Goal: Task Accomplishment & Management: Manage account settings

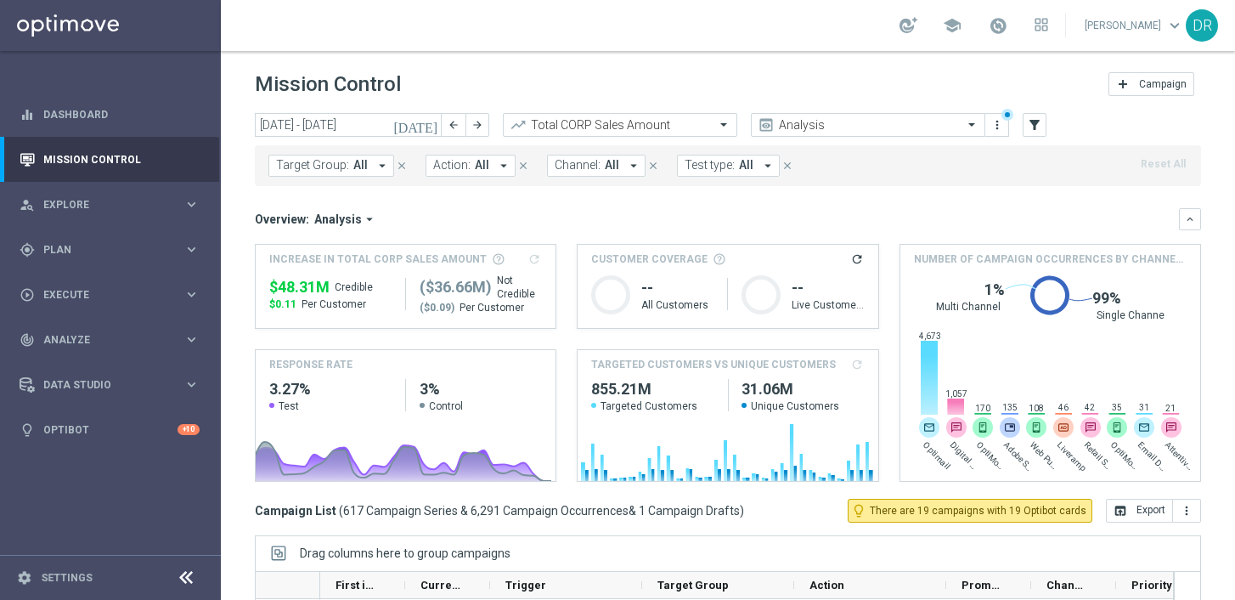
scroll to position [85, 0]
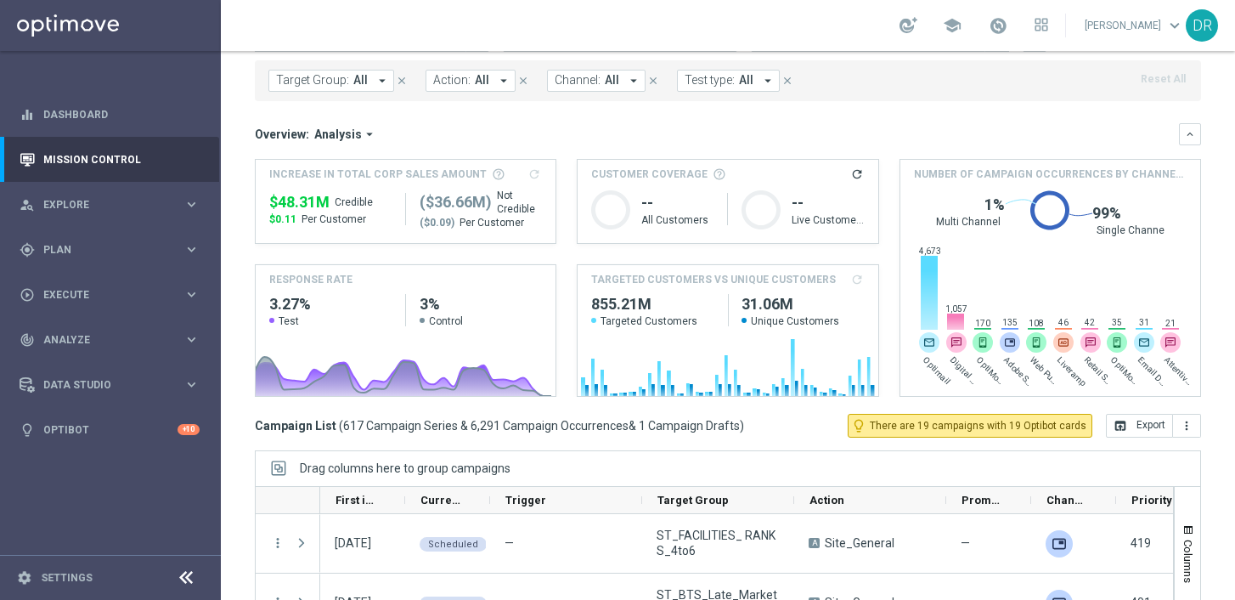
drag, startPoint x: 735, startPoint y: 297, endPoint x: 795, endPoint y: 301, distance: 60.4
click at [795, 301] on h2 "31.06M" at bounding box center [803, 304] width 122 height 20
click at [90, 203] on span "Explore" at bounding box center [113, 205] width 140 height 10
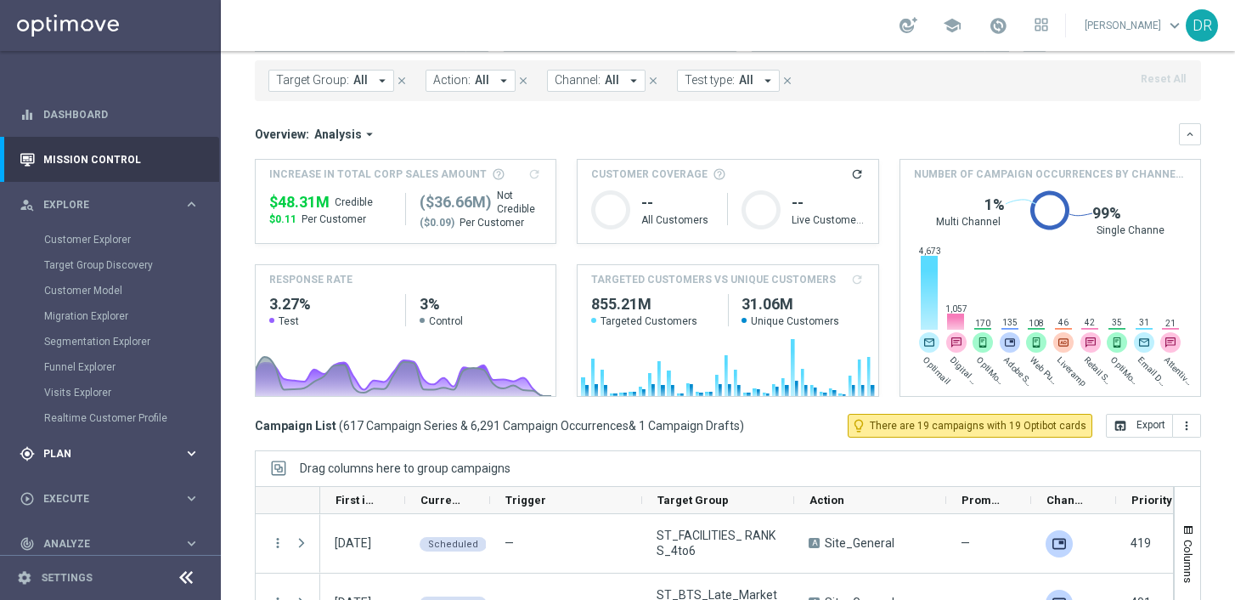
click at [90, 457] on span "Plan" at bounding box center [113, 454] width 140 height 10
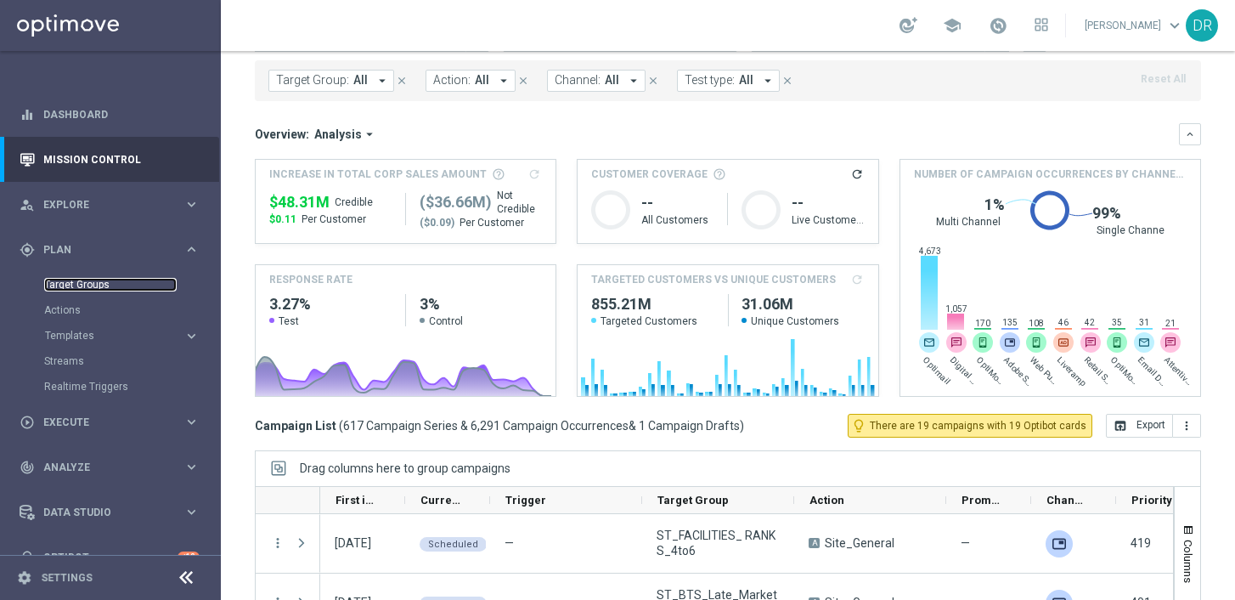
click at [66, 285] on link "Target Groups" at bounding box center [110, 285] width 133 height 14
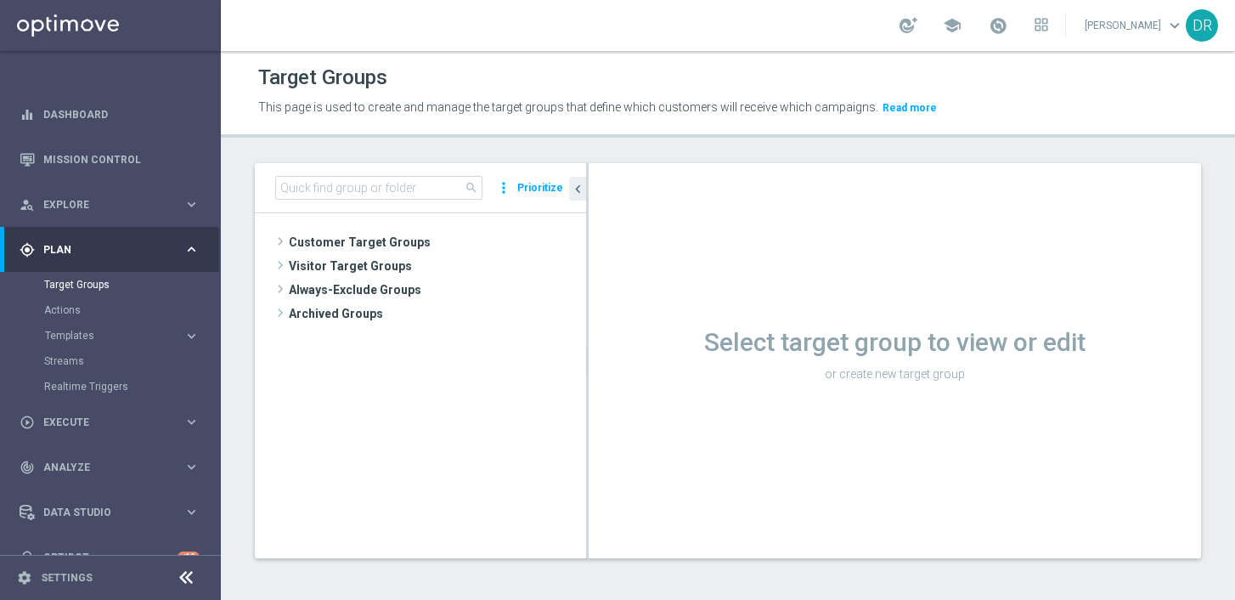
drag, startPoint x: 550, startPoint y: 245, endPoint x: 838, endPoint y: 250, distance: 288.9
click at [0, 0] on icon "library_add" at bounding box center [0, 0] width 0 height 0
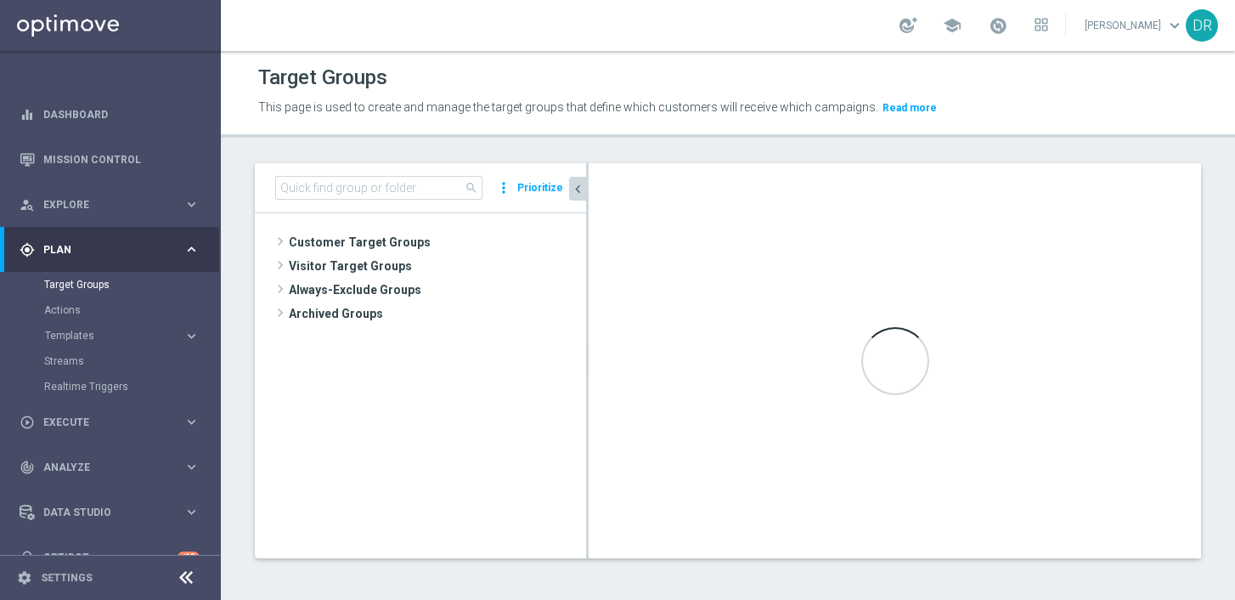
click at [582, 193] on icon "chevron_left" at bounding box center [578, 189] width 16 height 16
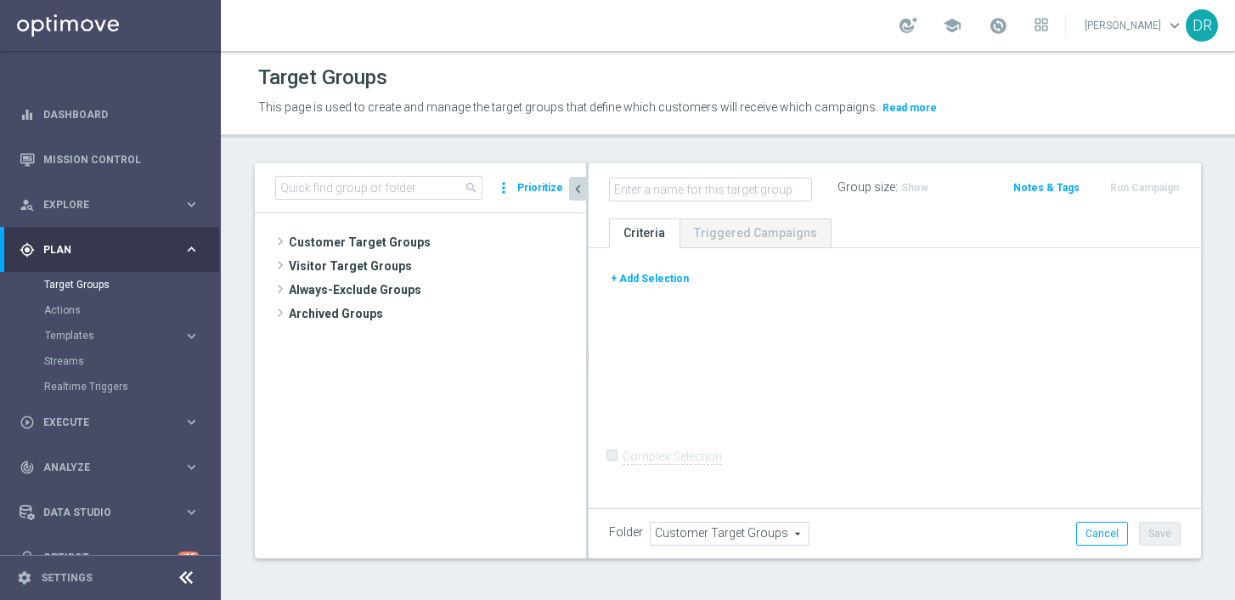
click at [656, 278] on button "+ Add Selection" at bounding box center [650, 278] width 82 height 19
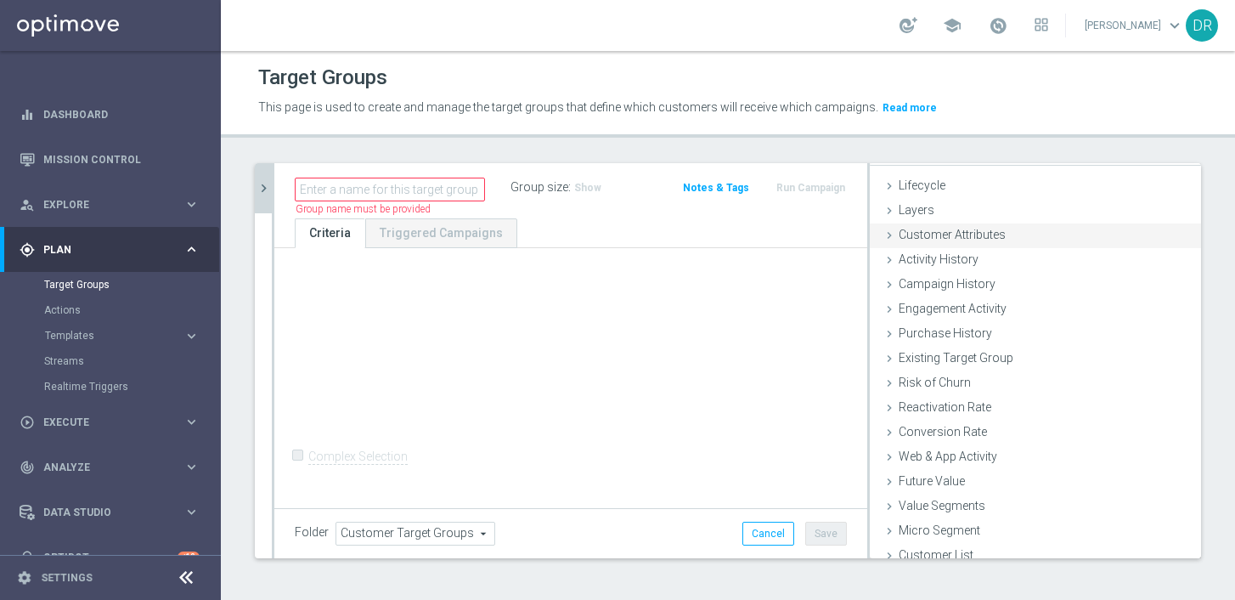
scroll to position [41, 0]
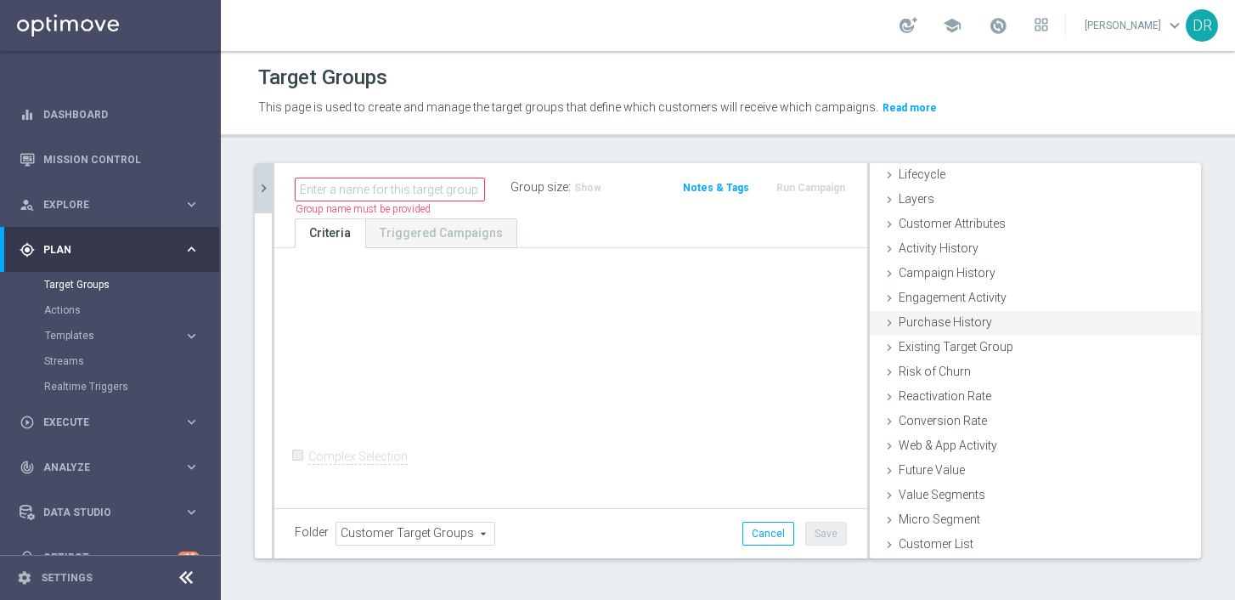
click at [934, 323] on span "Purchase History" at bounding box center [945, 322] width 93 height 14
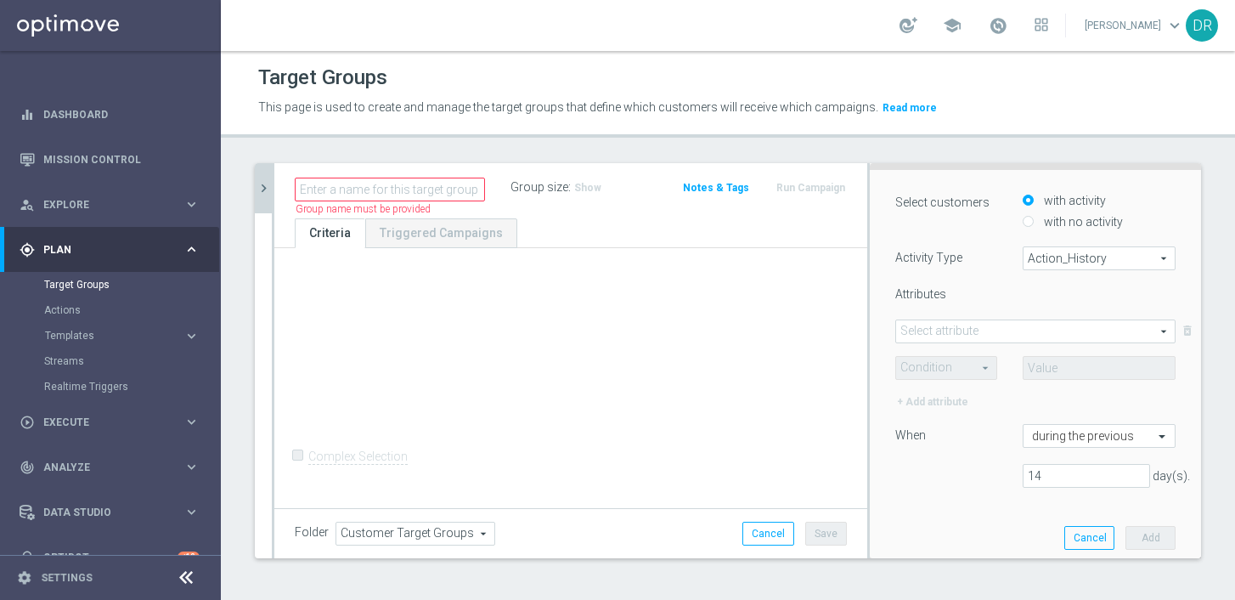
scroll to position [211, 0]
click at [1024, 256] on span "Action_History" at bounding box center [1099, 255] width 151 height 22
click at [1032, 298] on span "Omni" at bounding box center [1099, 302] width 134 height 14
type input "Omni"
click at [1008, 323] on span at bounding box center [1035, 328] width 279 height 22
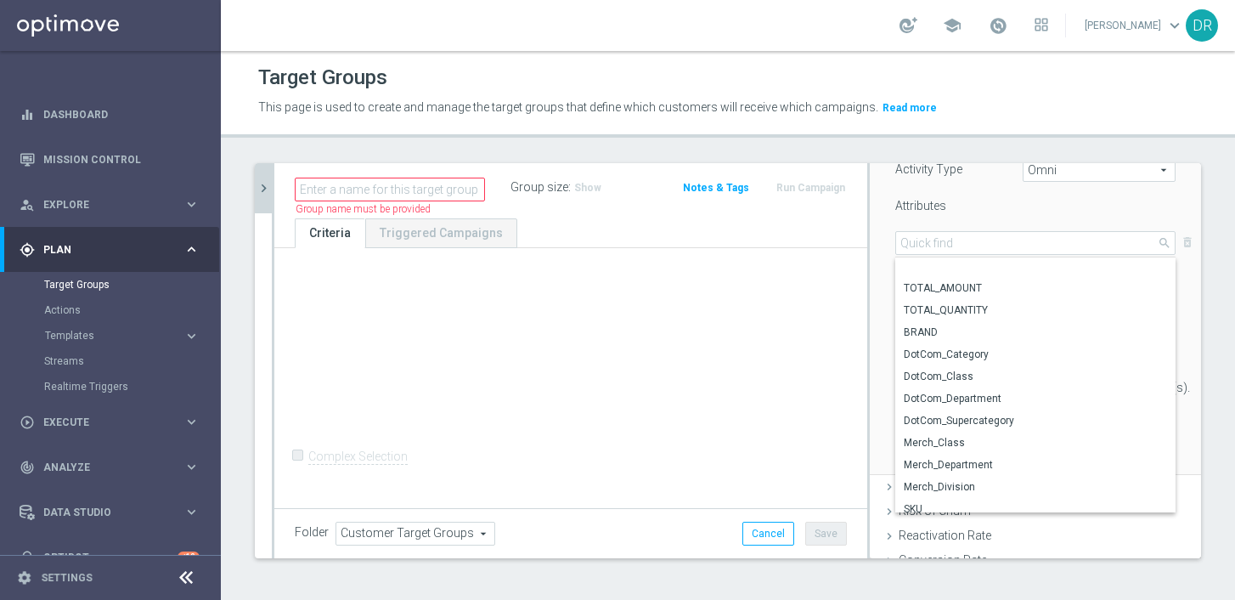
scroll to position [0, 0]
click at [1003, 296] on span "TOTAL_AMOUNT" at bounding box center [1035, 291] width 263 height 14
type input "TOTAL_AMOUNT"
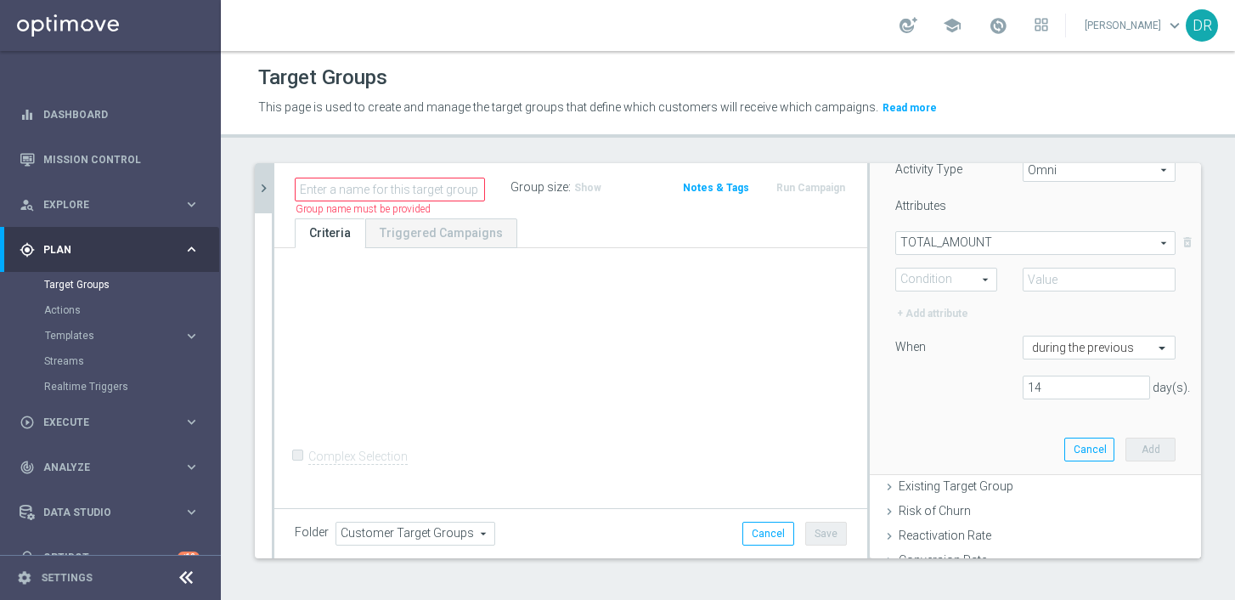
click at [960, 279] on span at bounding box center [946, 279] width 100 height 22
click at [905, 349] on span ">" at bounding box center [946, 348] width 83 height 14
type input ">"
click at [1033, 285] on input "number" at bounding box center [1099, 280] width 153 height 24
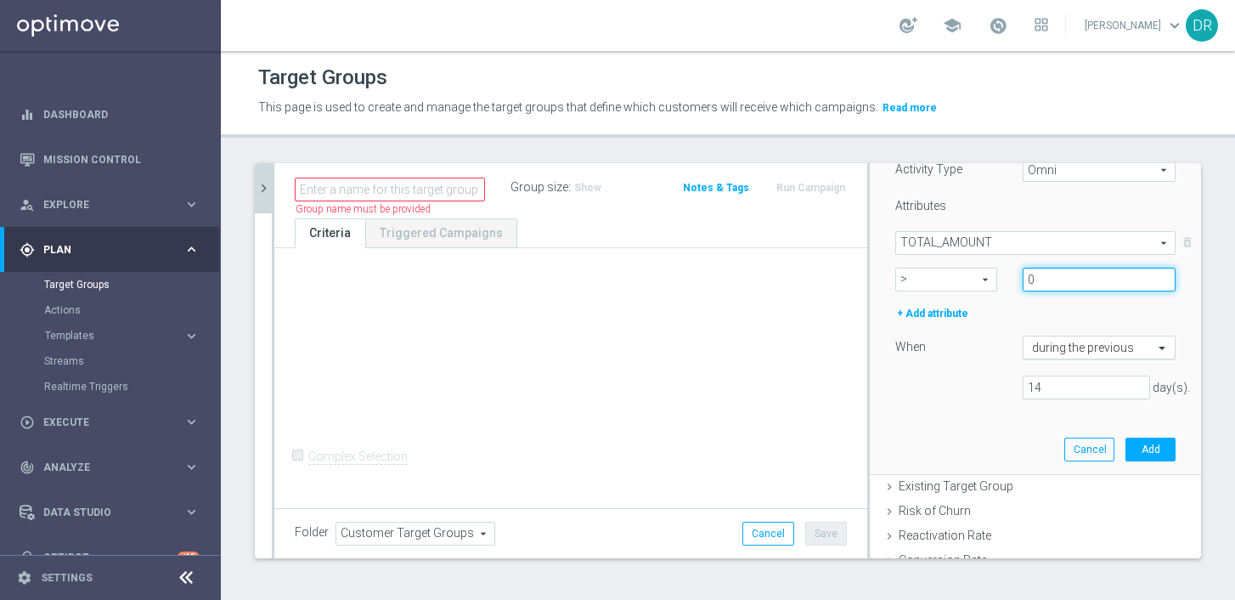
type input "0"
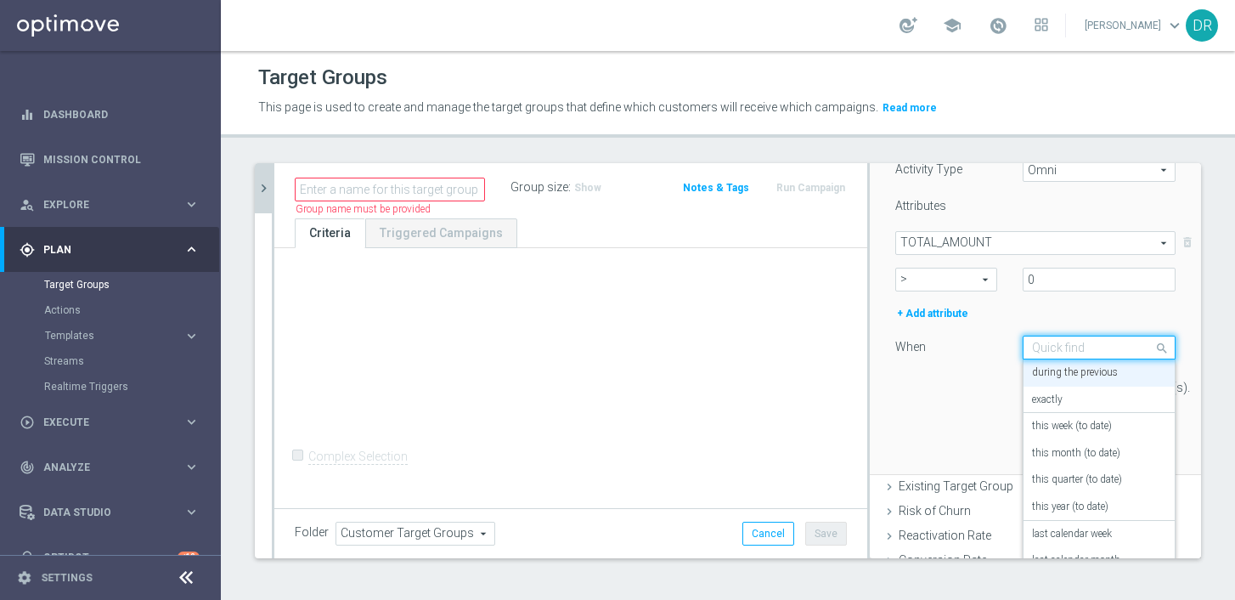
click at [1074, 351] on span at bounding box center [1164, 347] width 21 height 23
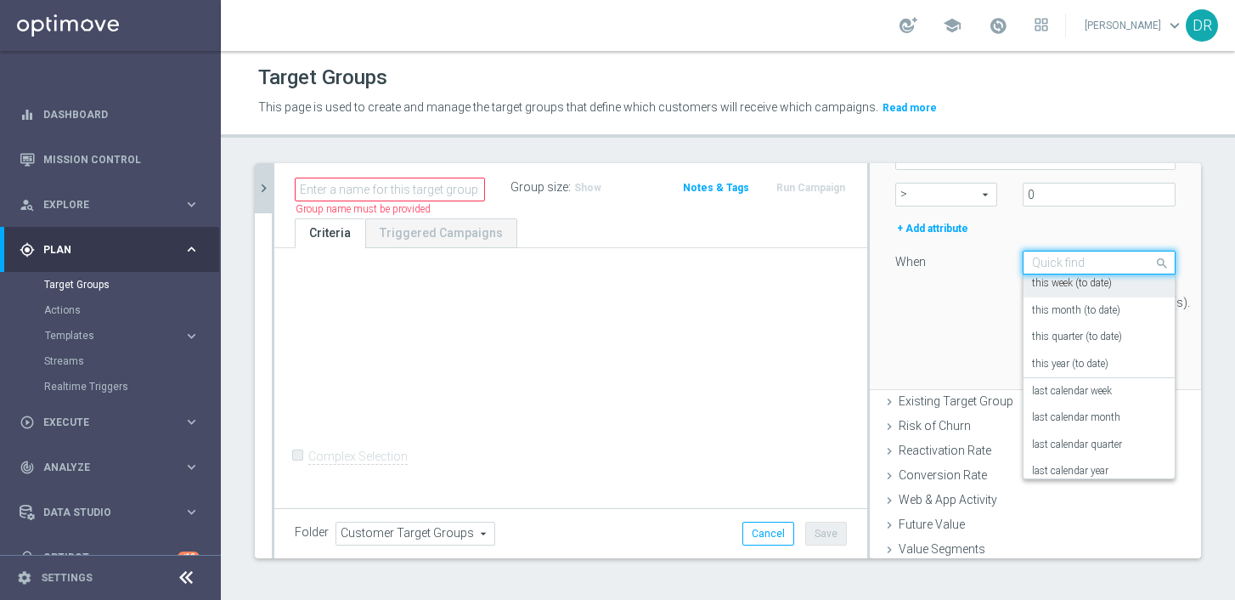
scroll to position [85, 0]
click at [1074, 392] on label "last calendar month" at bounding box center [1076, 391] width 88 height 14
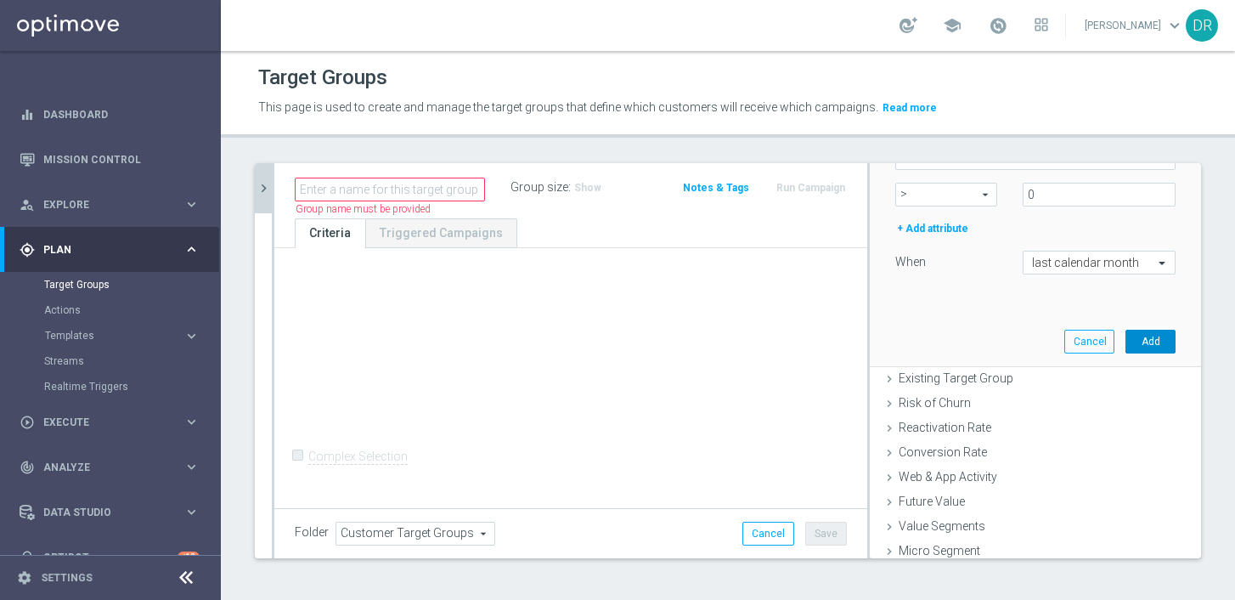
click at [1074, 341] on button "Add" at bounding box center [1151, 342] width 50 height 24
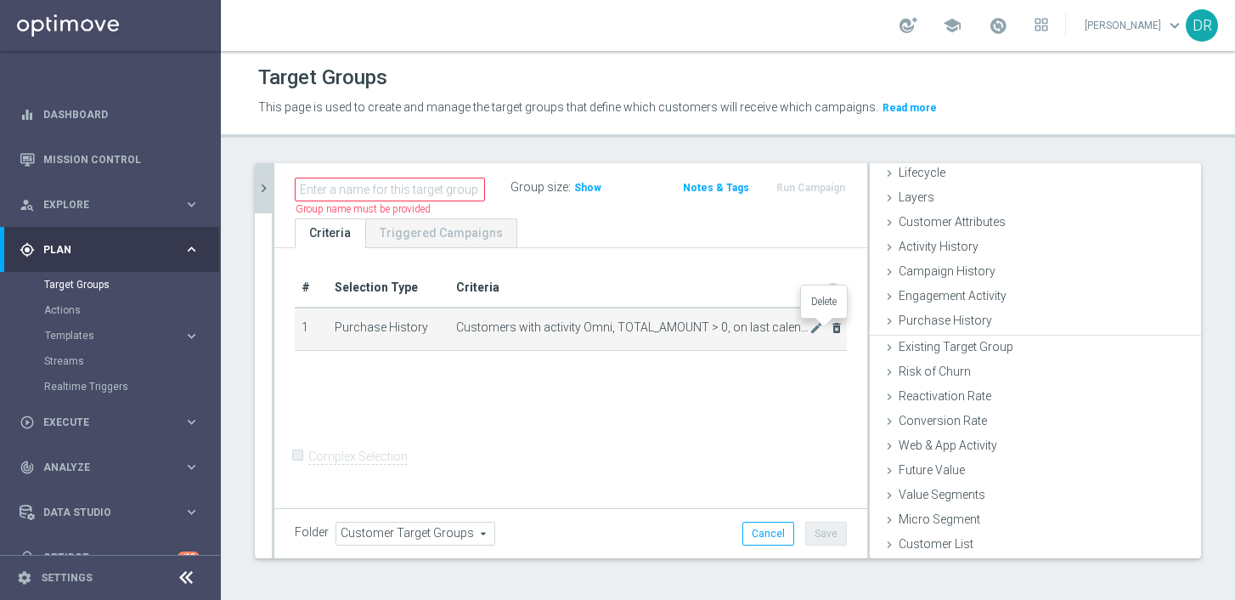
scroll to position [41, 0]
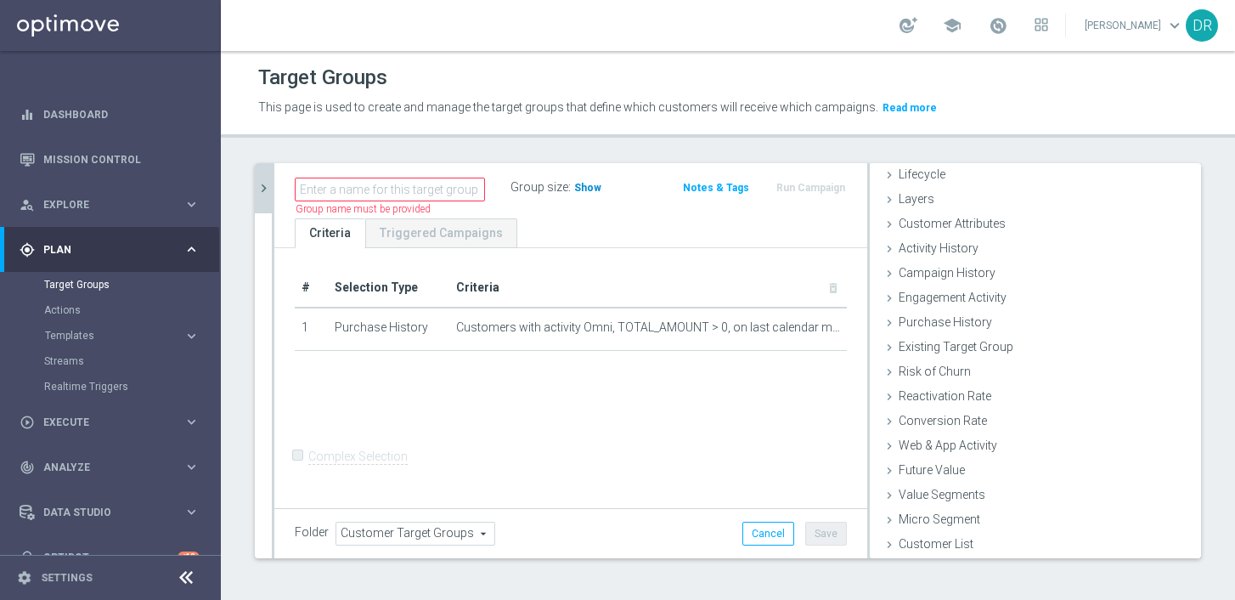
click at [577, 184] on span "Show" at bounding box center [587, 188] width 27 height 12
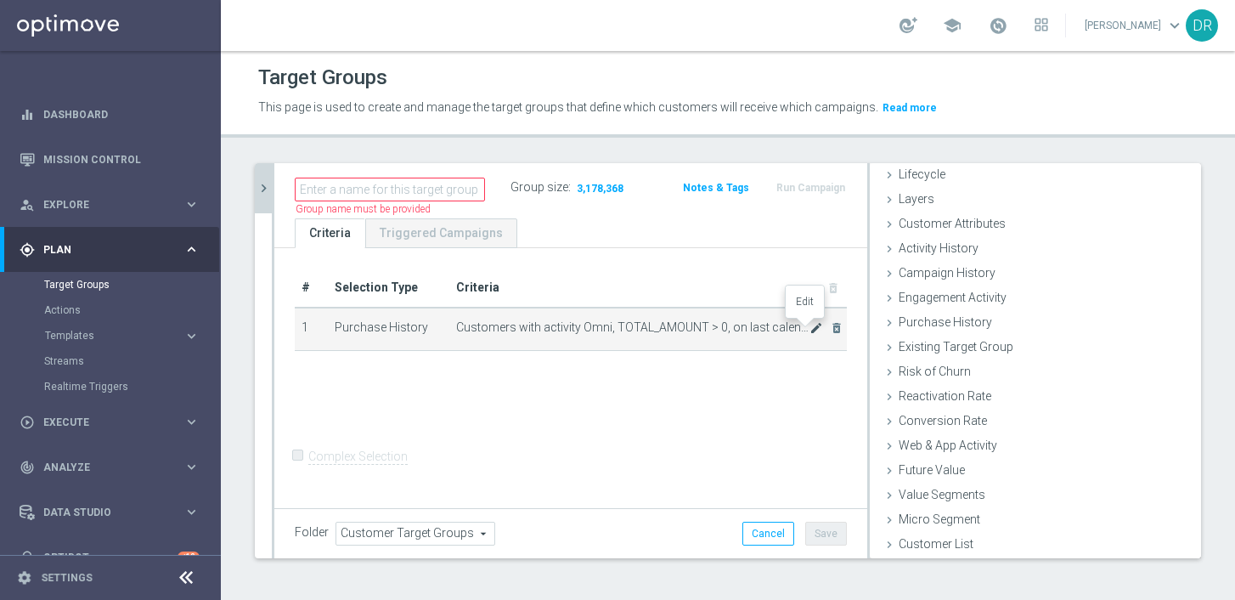
click at [810, 330] on icon "mode_edit" at bounding box center [817, 328] width 14 height 14
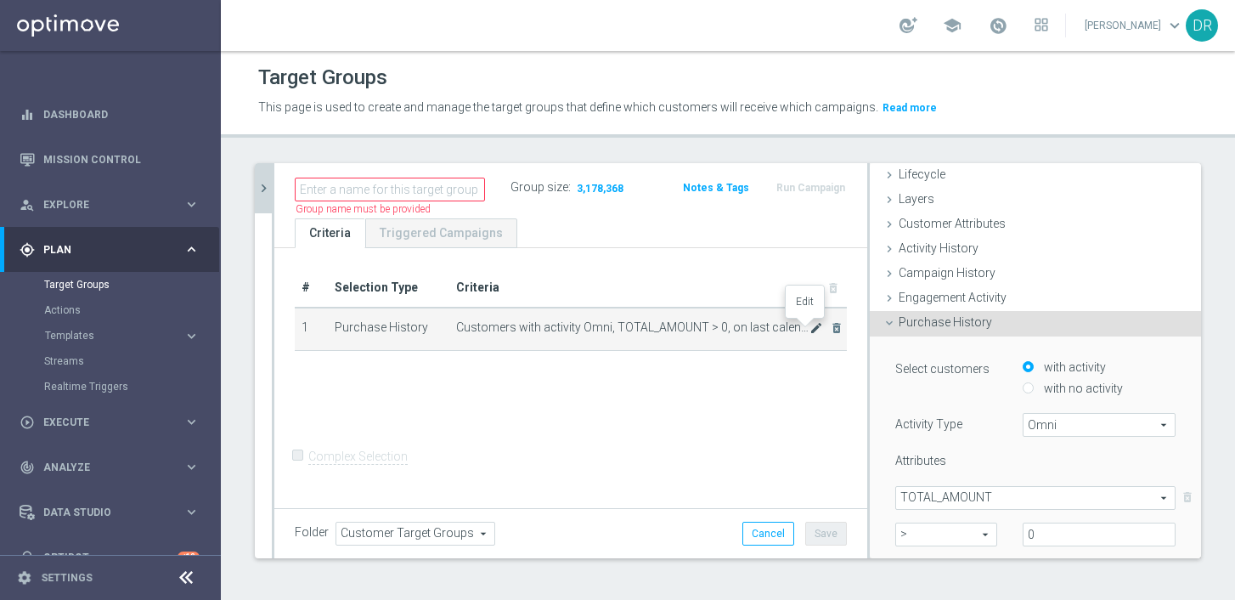
scroll to position [200, 0]
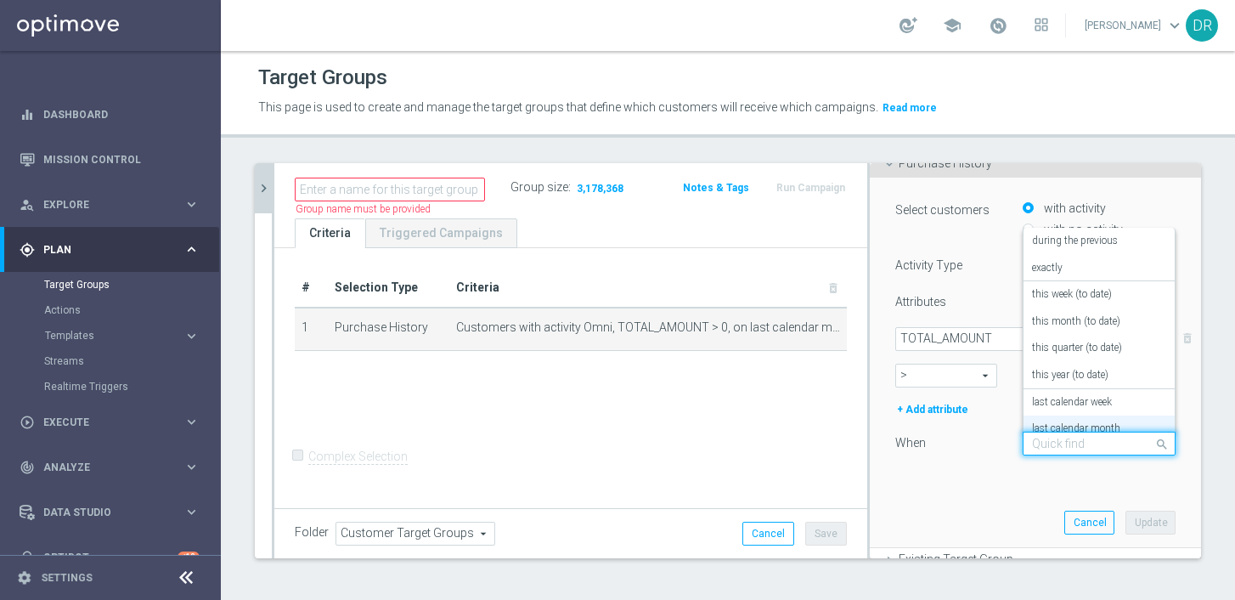
click at [1074, 443] on span at bounding box center [1164, 443] width 21 height 23
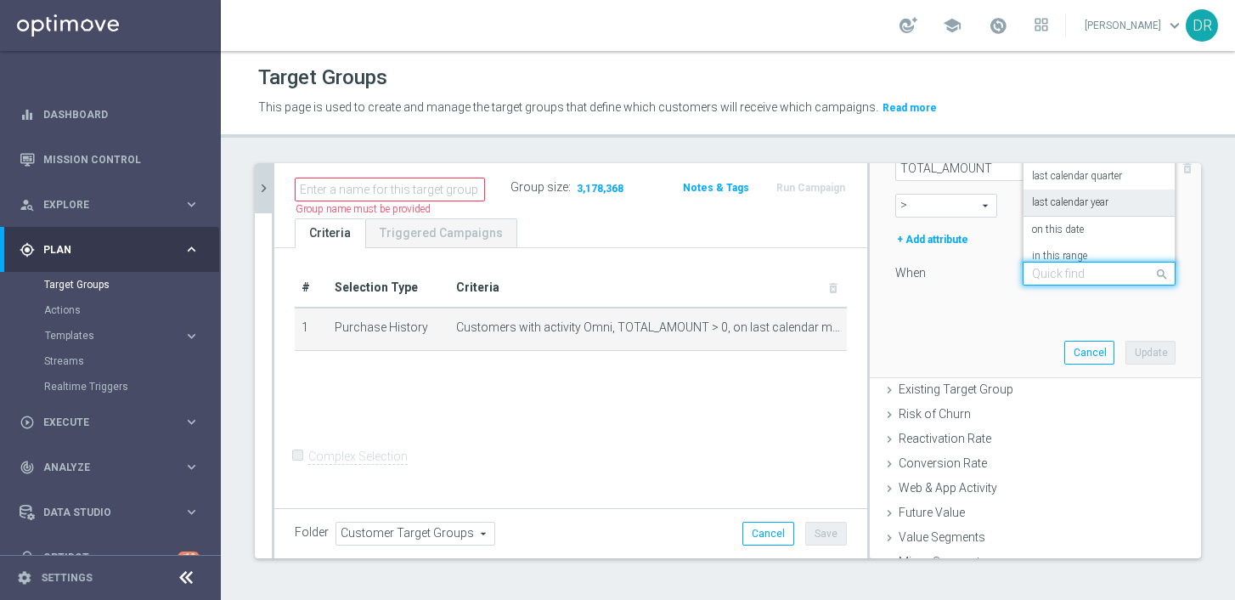
scroll to position [122, 0]
click at [1044, 240] on label "in this range" at bounding box center [1059, 244] width 55 height 14
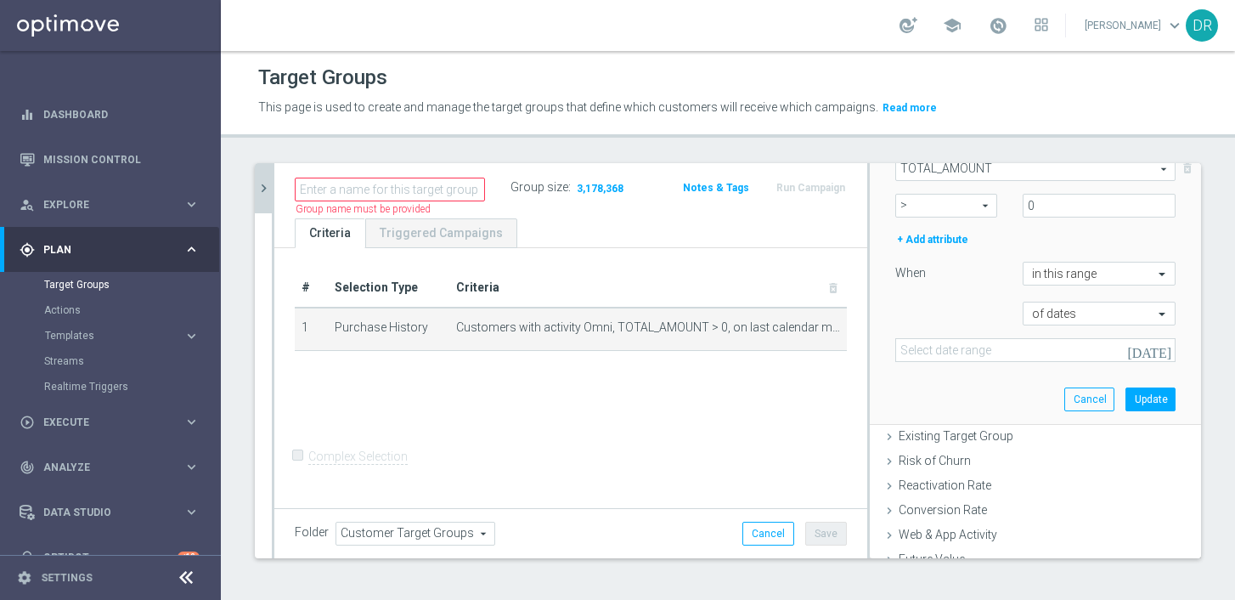
click at [1074, 348] on icon "[DATE]" at bounding box center [1150, 349] width 46 height 15
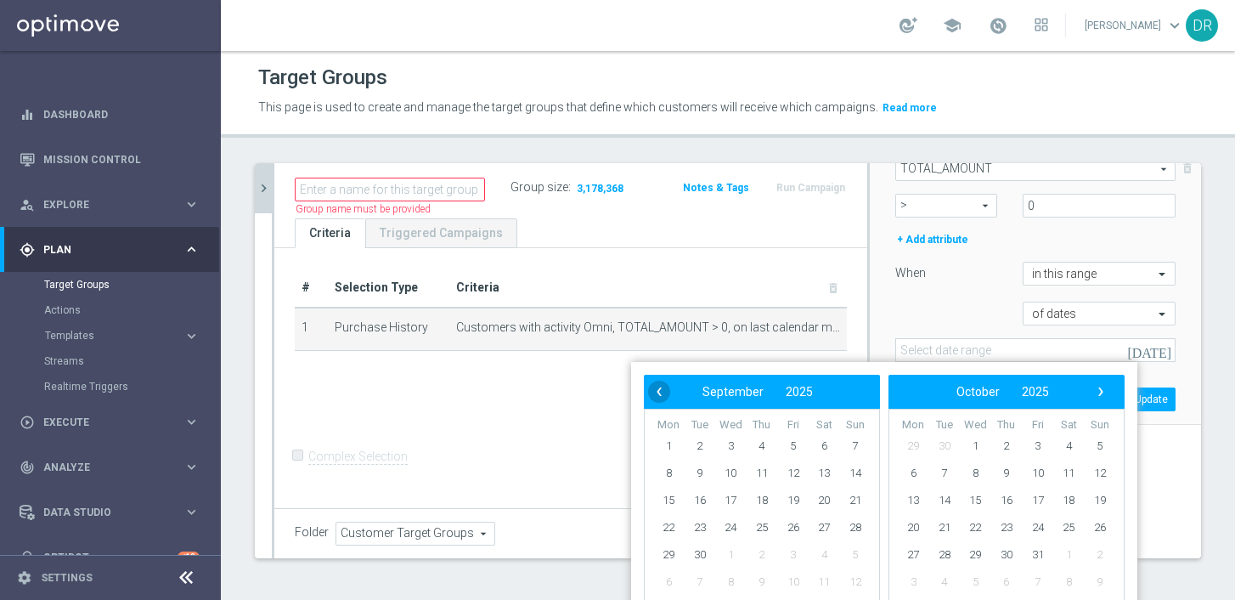
click at [662, 398] on span "‹" at bounding box center [659, 392] width 22 height 22
click at [706, 446] on span "1" at bounding box center [699, 445] width 27 height 27
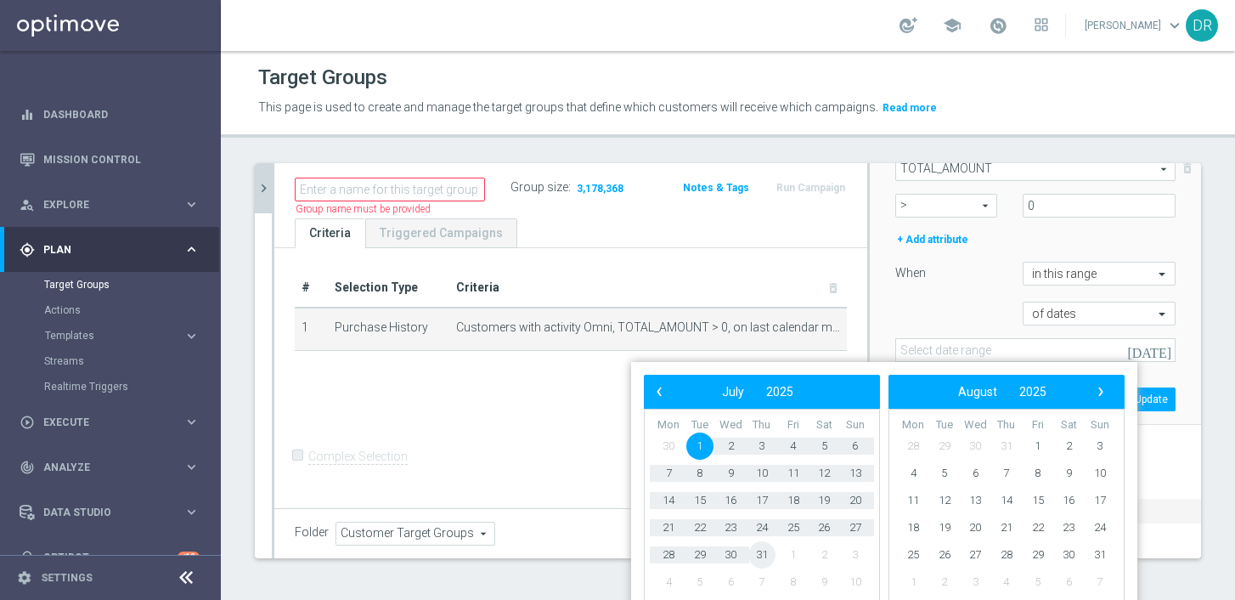
drag, startPoint x: 750, startPoint y: 543, endPoint x: 945, endPoint y: 500, distance: 199.9
click at [756, 522] on span "31" at bounding box center [761, 554] width 27 height 27
type input "[DATE] - [DATE]"
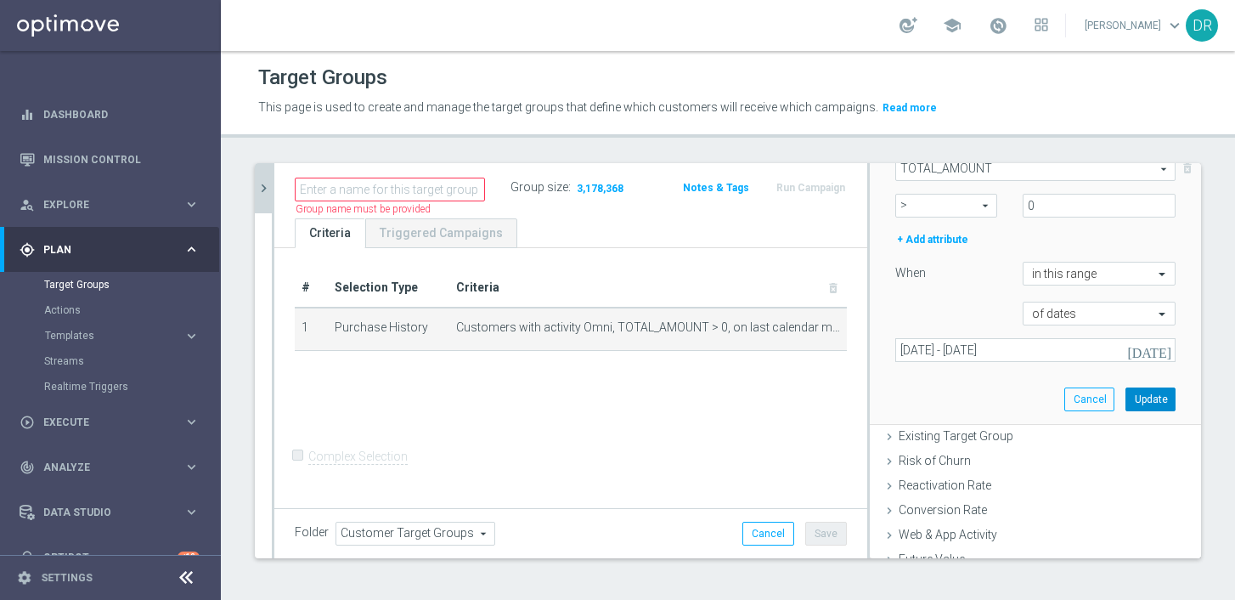
click at [1074, 399] on button "Update" at bounding box center [1151, 399] width 50 height 24
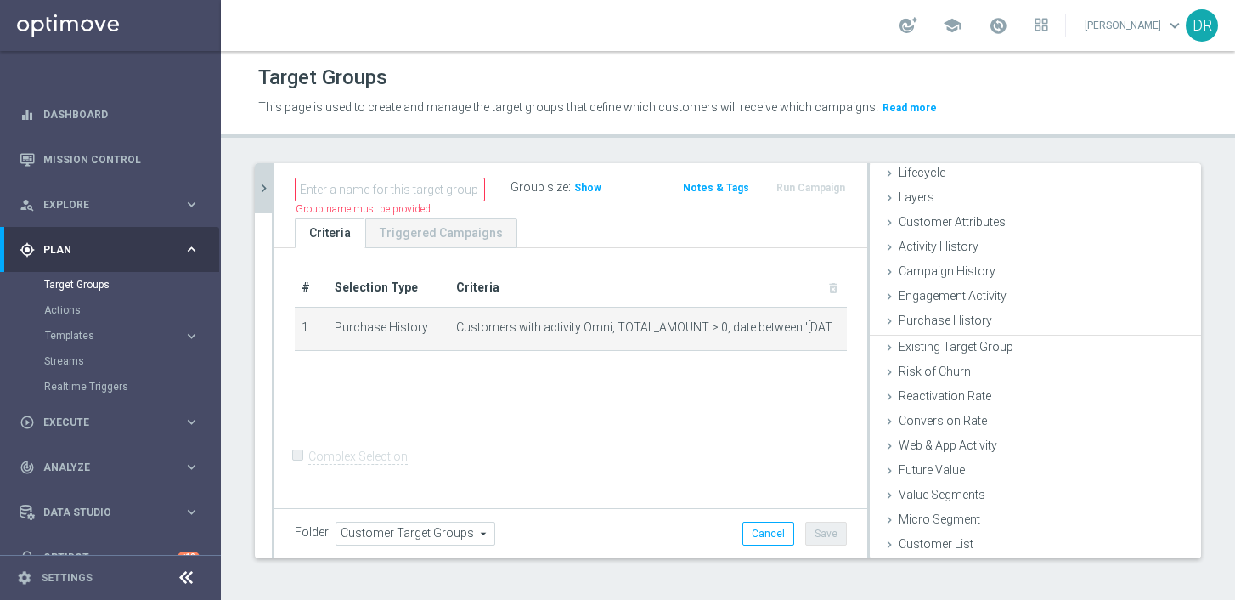
scroll to position [41, 0]
click at [574, 194] on span "Show" at bounding box center [587, 188] width 27 height 12
click at [830, 325] on icon "delete_forever" at bounding box center [837, 328] width 14 height 14
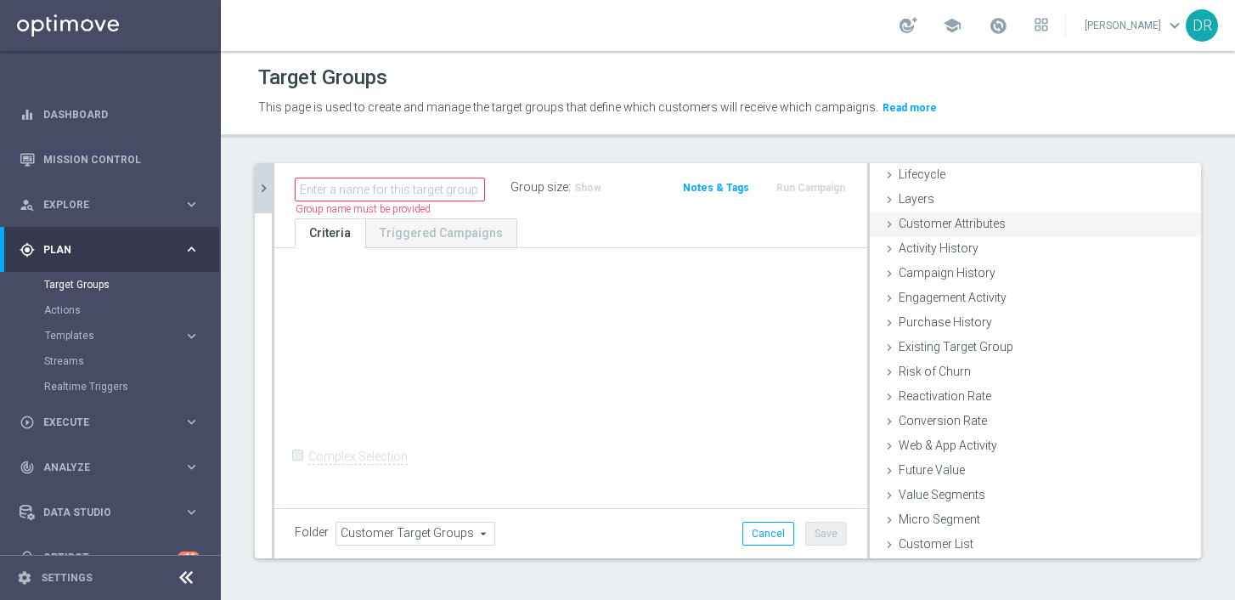
click at [922, 229] on span "Customer Attributes" at bounding box center [952, 224] width 107 height 14
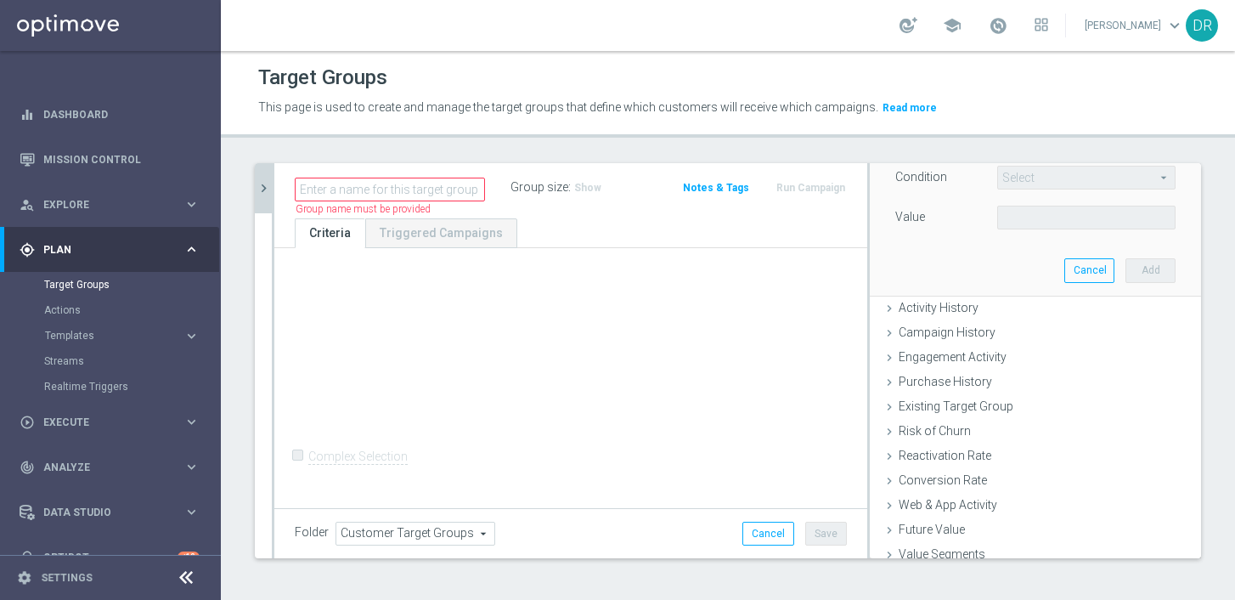
scroll to position [0, 0]
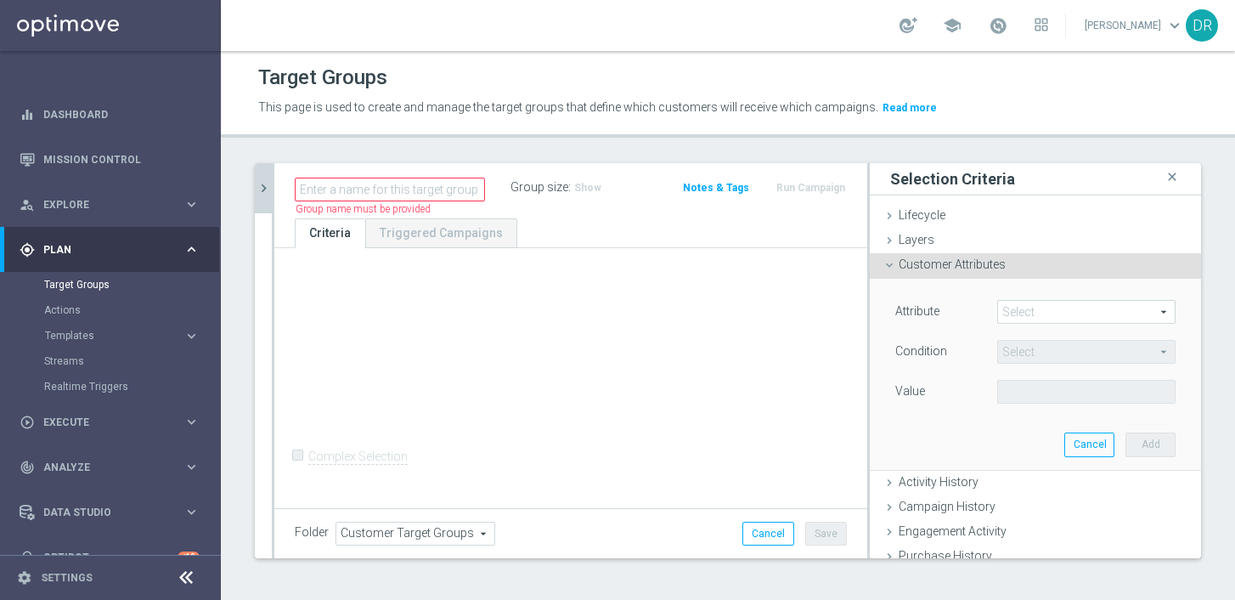
click at [1062, 303] on span at bounding box center [1086, 312] width 177 height 22
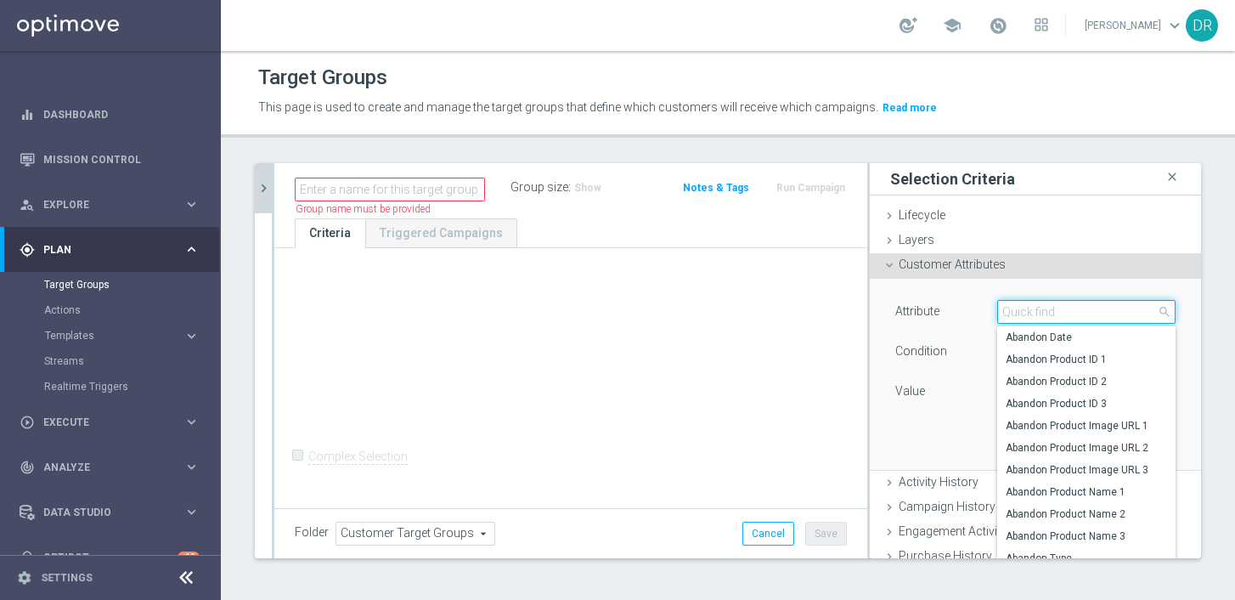
click at [1071, 307] on input "search" at bounding box center [1086, 312] width 178 height 24
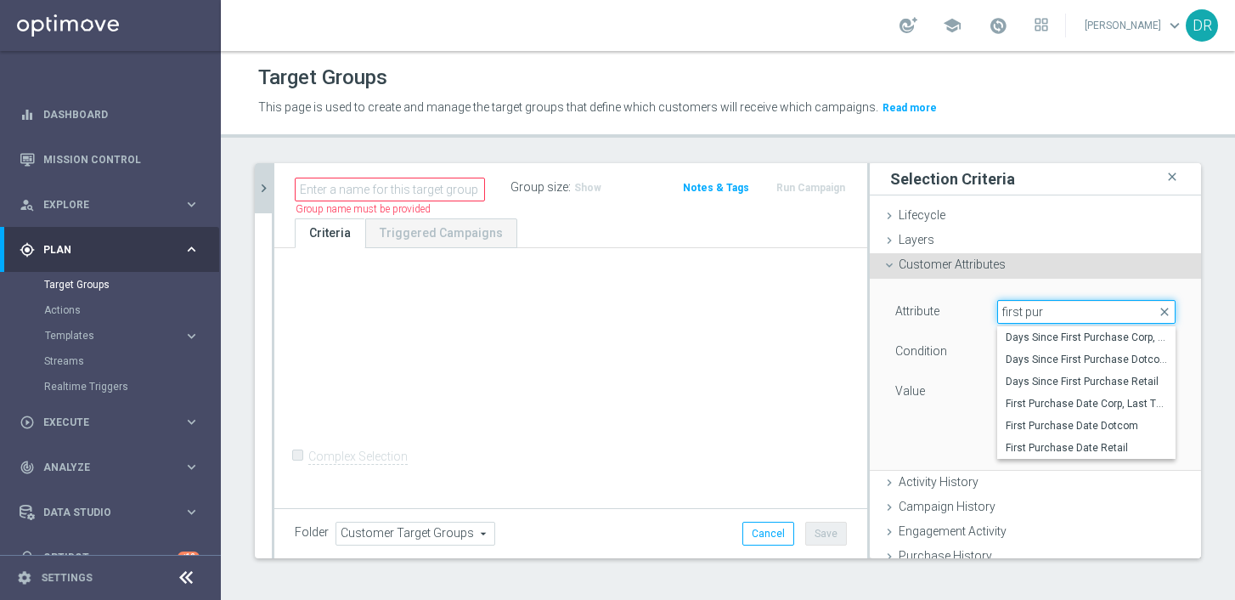
click at [1019, 310] on input "first pur" at bounding box center [1086, 312] width 178 height 24
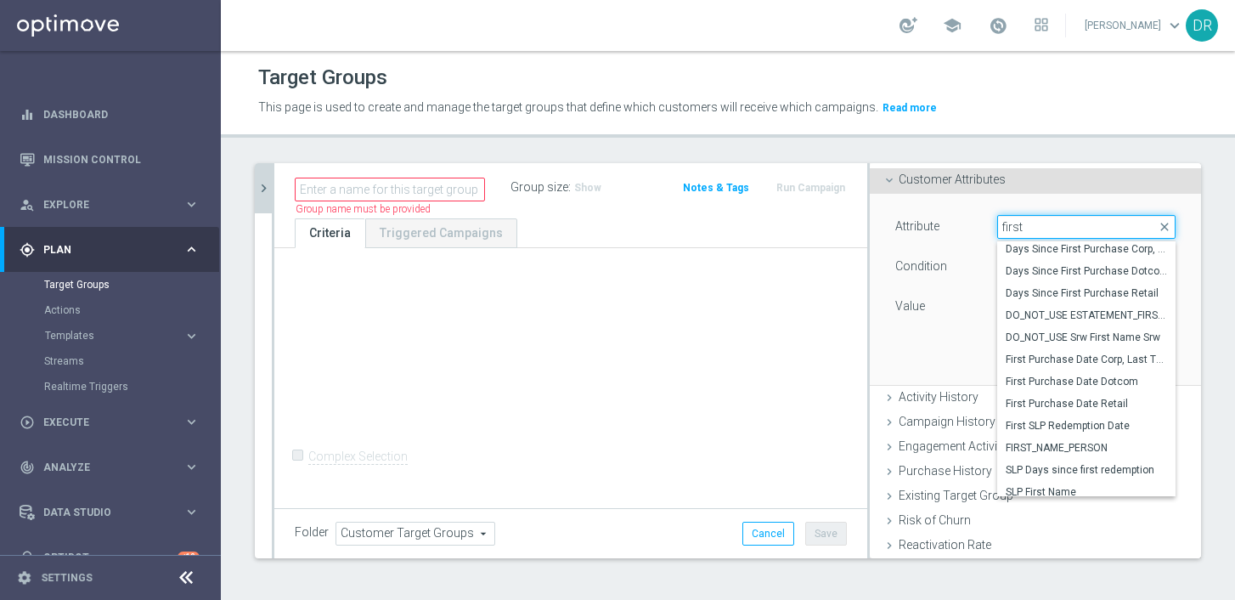
scroll to position [48, 0]
type input "first"
click at [917, 348] on div "Attribute Select arrow_drop_down first close Days Since First Purchase Corp, La…" at bounding box center [1036, 289] width 306 height 190
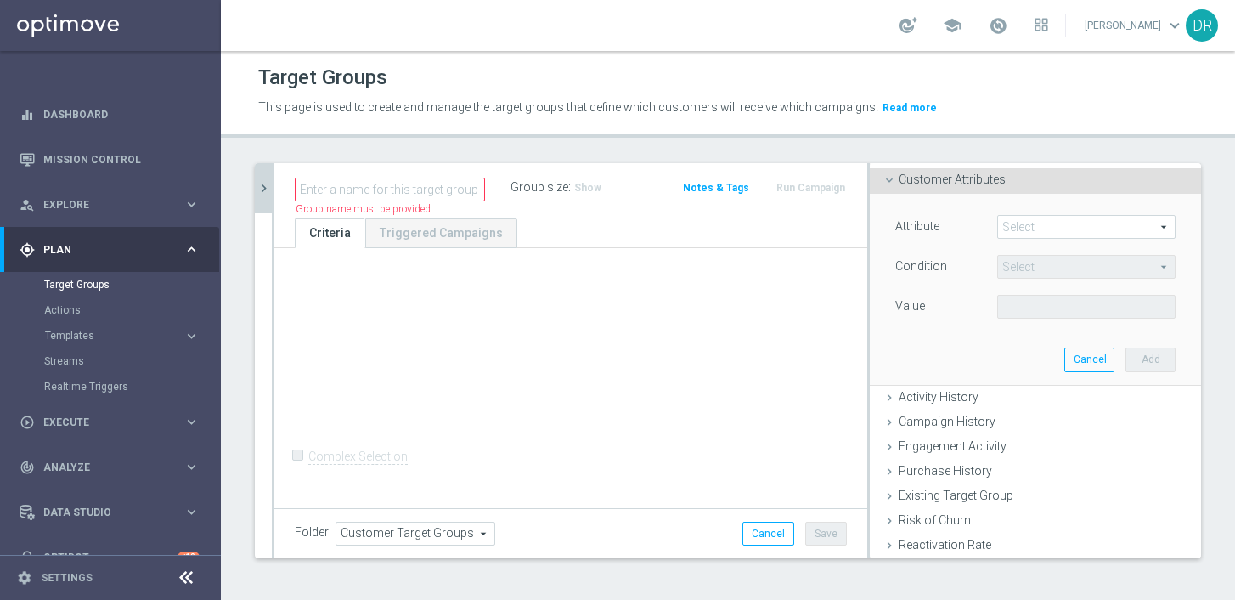
click at [1054, 230] on span at bounding box center [1086, 227] width 177 height 22
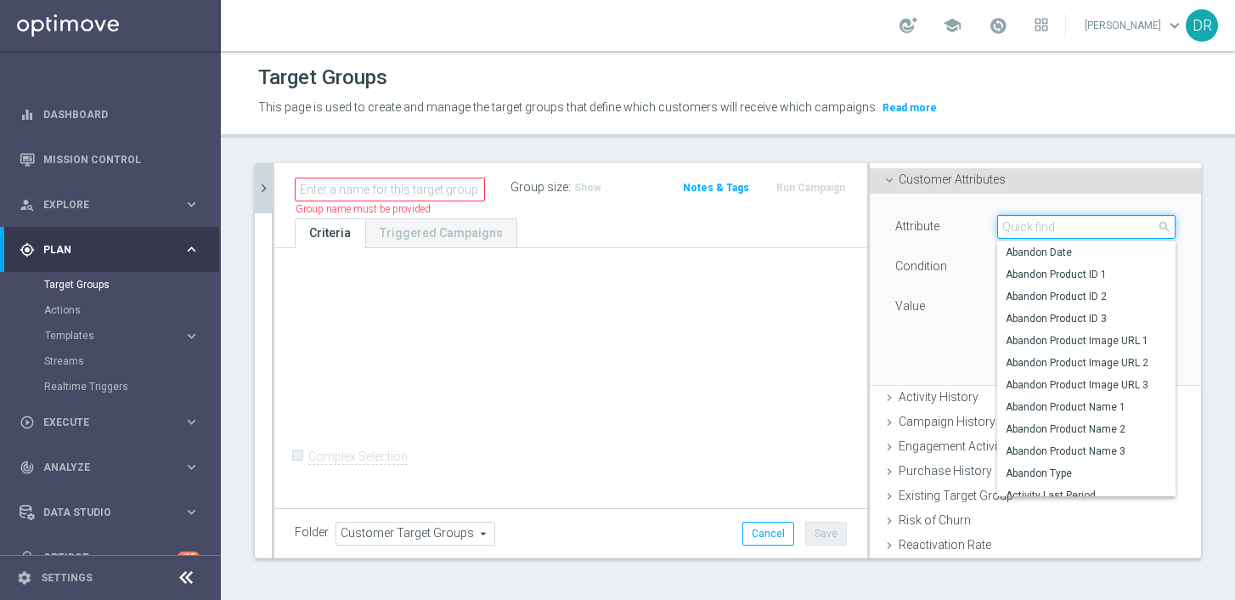
click at [1054, 230] on input "search" at bounding box center [1086, 227] width 178 height 24
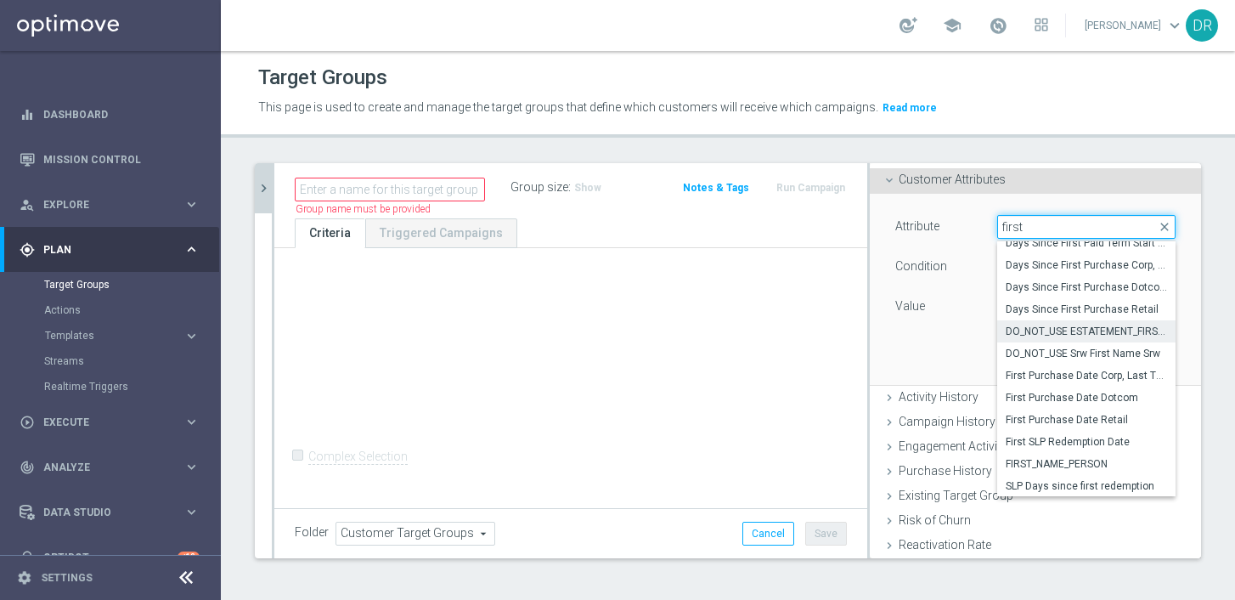
scroll to position [53, 0]
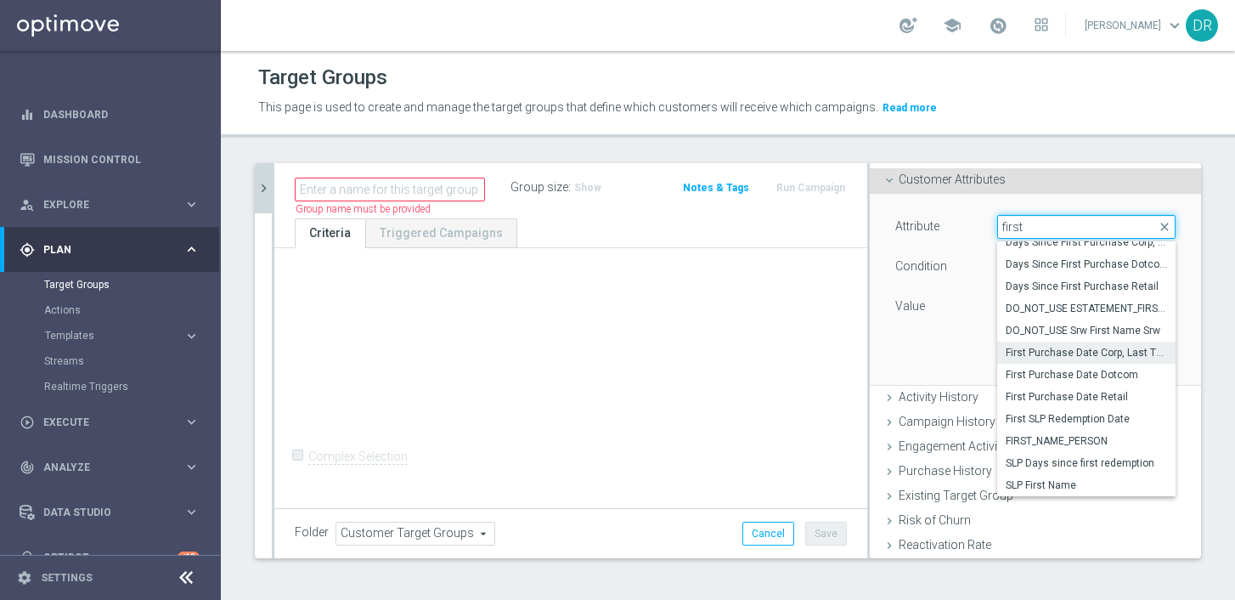
type input "first"
click at [1074, 353] on span "First Purchase Date Corp, Last Two Weeks" at bounding box center [1086, 353] width 161 height 14
type input "First Purchase Date Corp, Last Two Weeks"
type input "Equals"
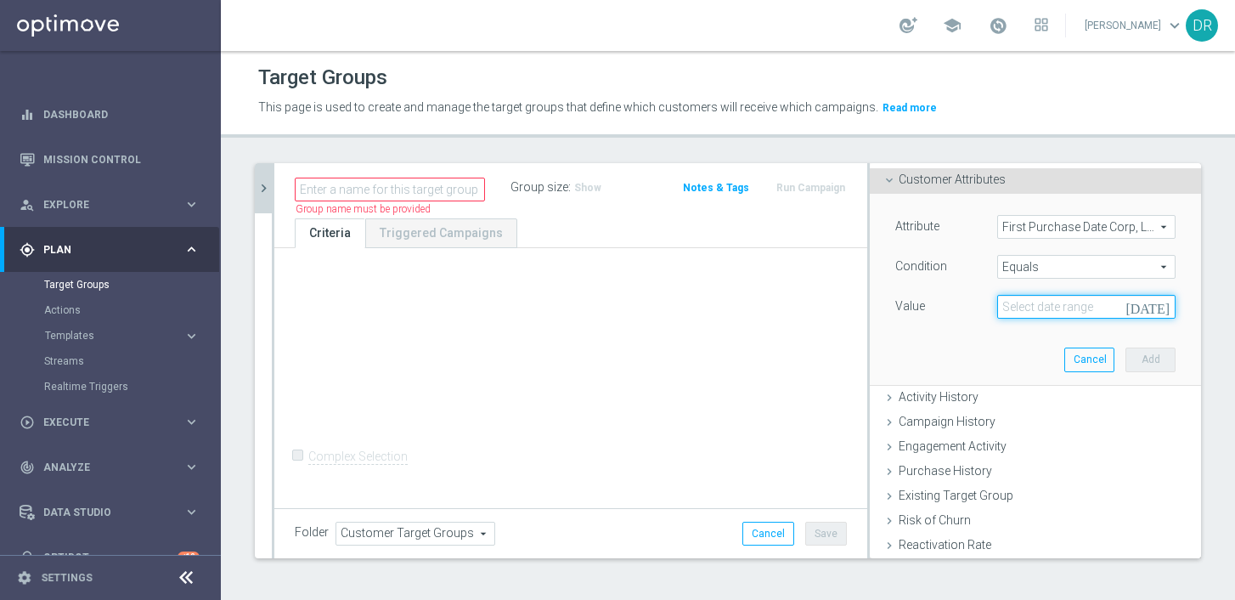
click at [1074, 314] on input at bounding box center [1086, 307] width 178 height 24
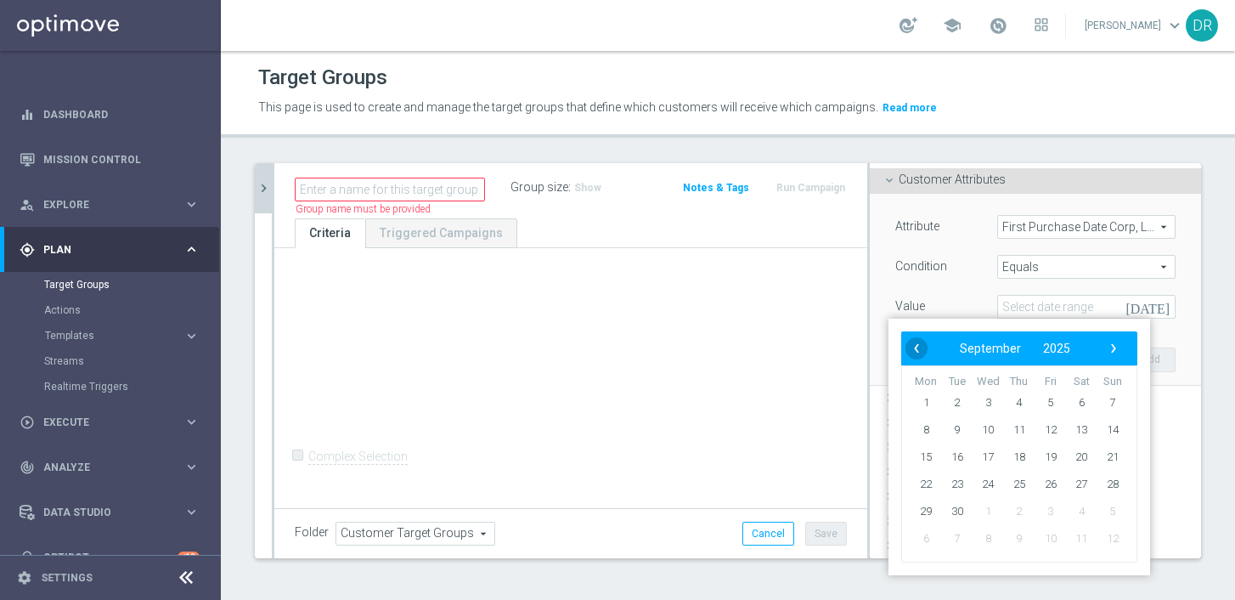
click at [913, 340] on span "‹" at bounding box center [917, 348] width 22 height 22
drag, startPoint x: 1034, startPoint y: 394, endPoint x: 1061, endPoint y: 414, distance: 33.5
click at [1053, 395] on span "1" at bounding box center [1050, 402] width 27 height 27
type input "[DATE]"
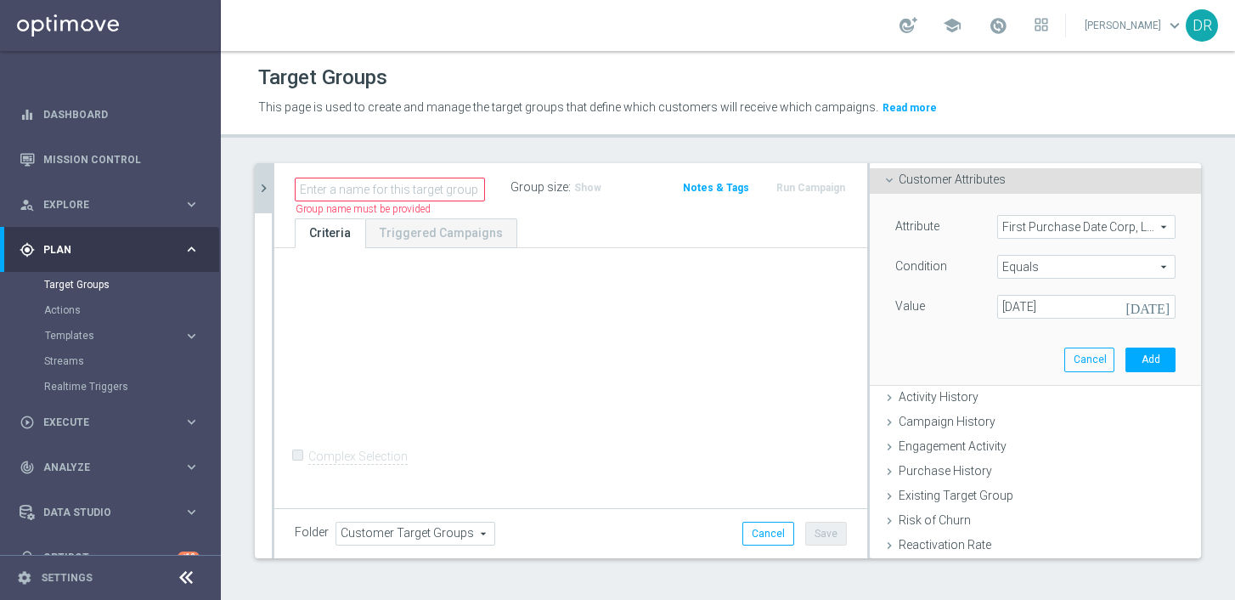
click at [1074, 266] on span "Equals" at bounding box center [1086, 267] width 177 height 22
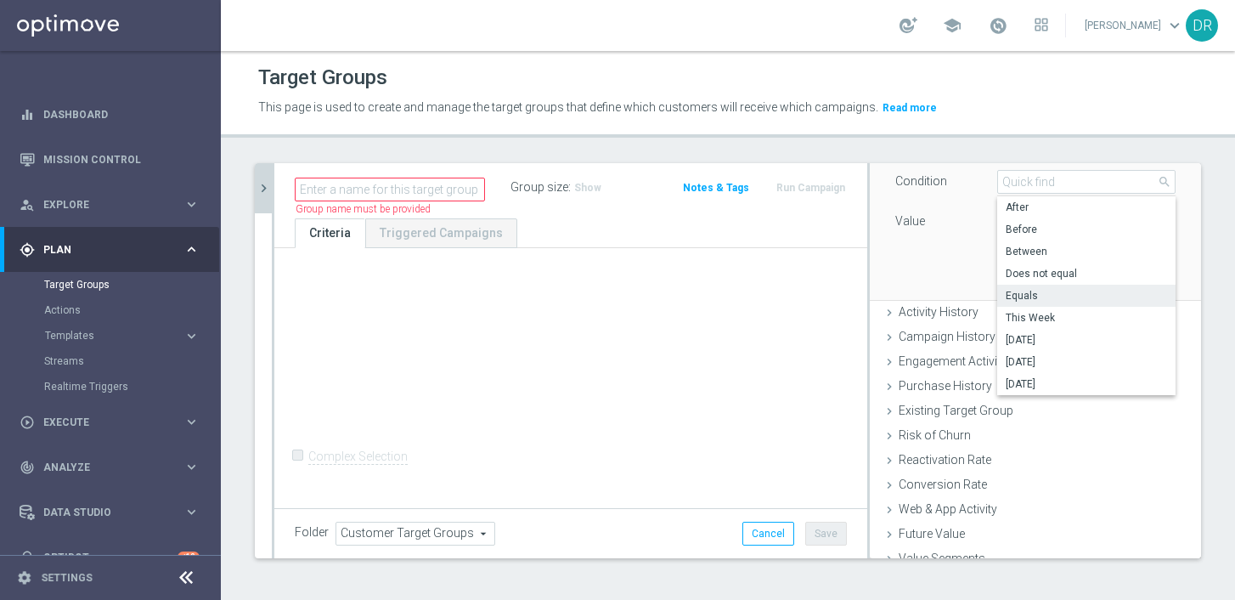
scroll to position [85, 0]
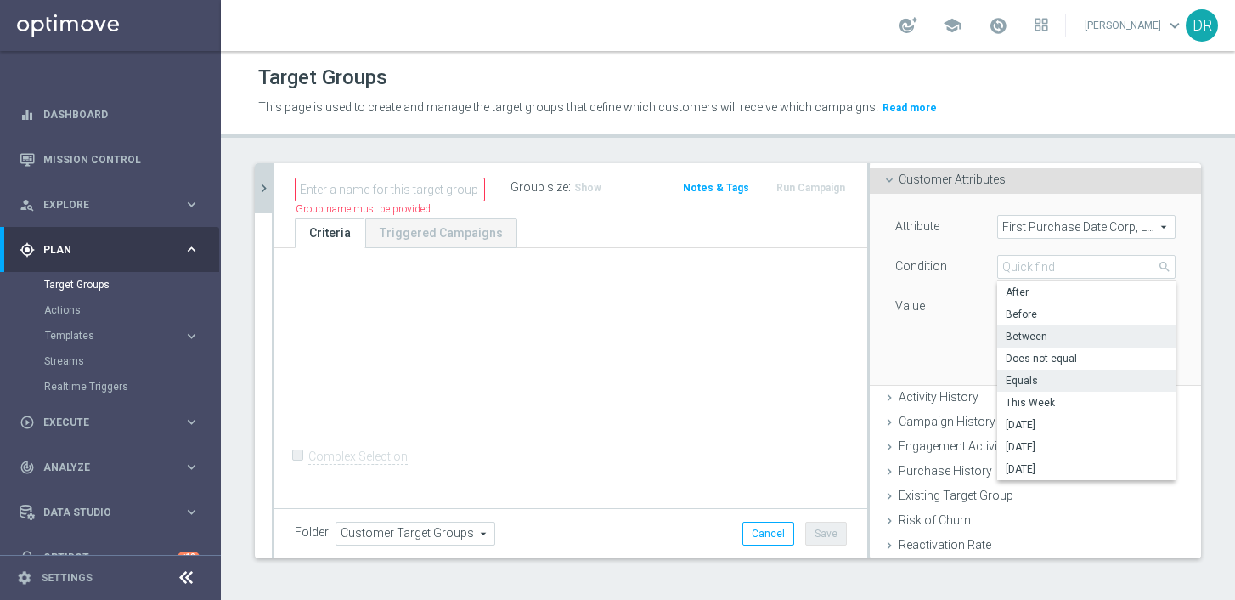
click at [1046, 331] on span "Between" at bounding box center [1086, 337] width 161 height 14
type input "Between"
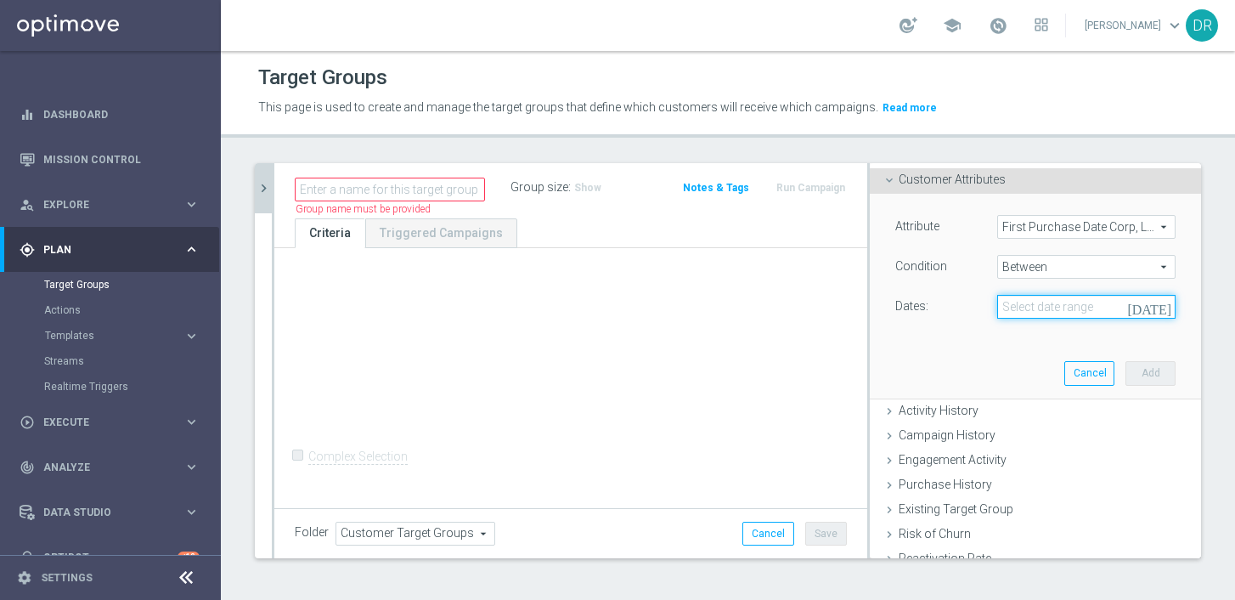
click at [1074, 308] on input at bounding box center [1086, 307] width 178 height 24
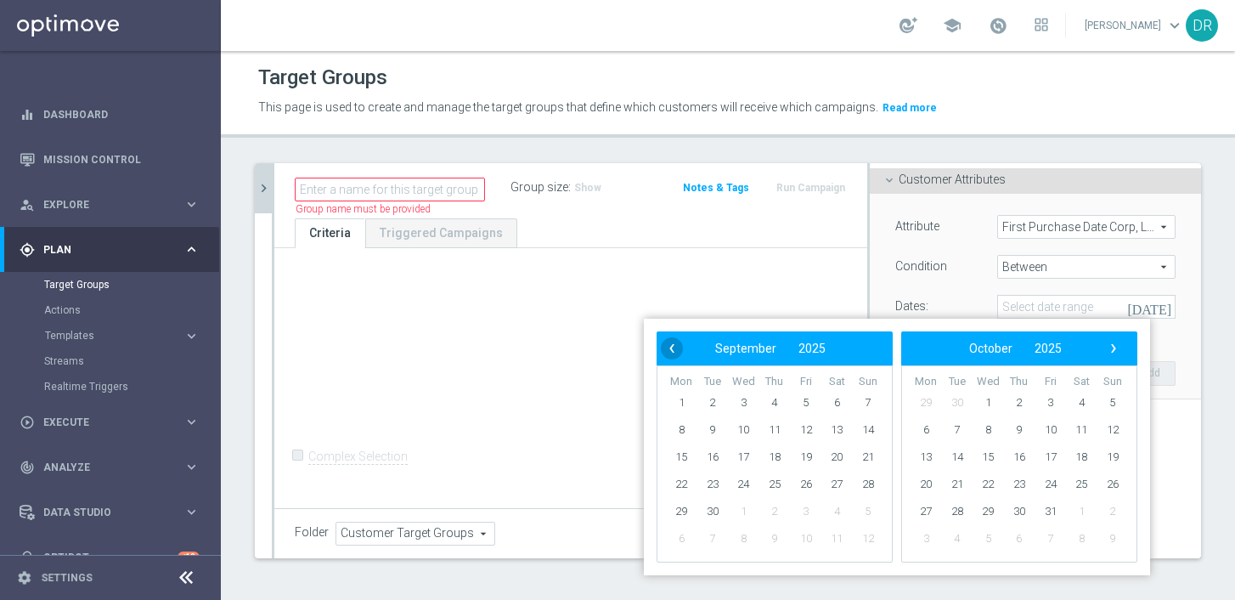
click at [675, 349] on span "‹" at bounding box center [672, 348] width 22 height 22
click at [810, 395] on span "1" at bounding box center [806, 402] width 27 height 27
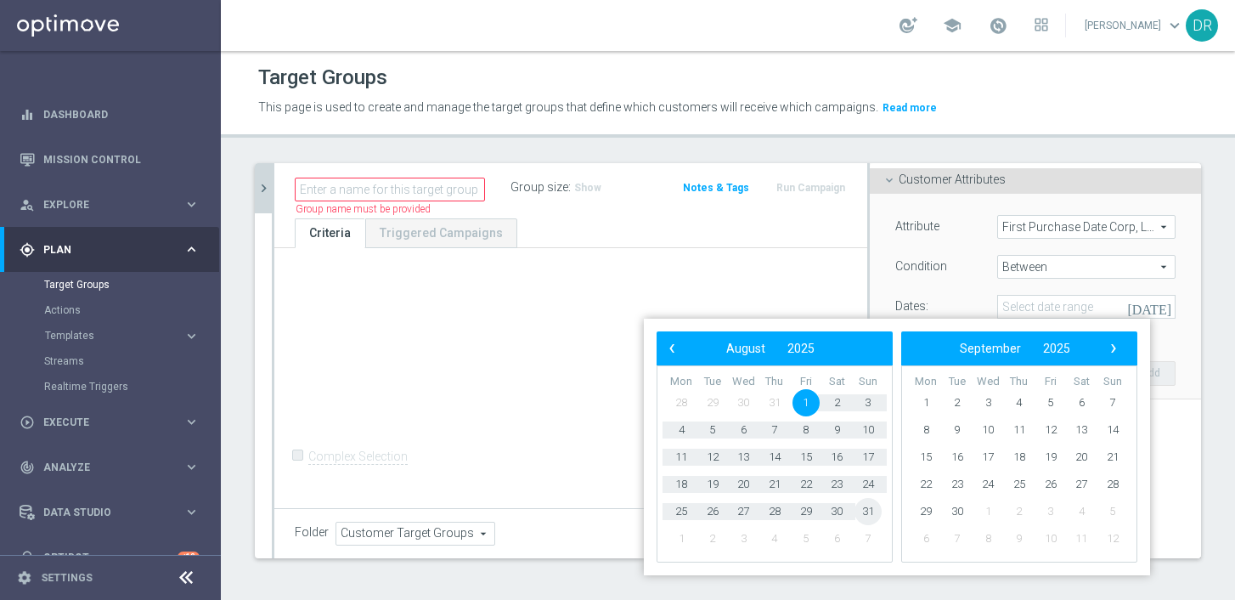
click at [861, 511] on span "31" at bounding box center [868, 511] width 27 height 27
type input "[DATE] - [DATE]"
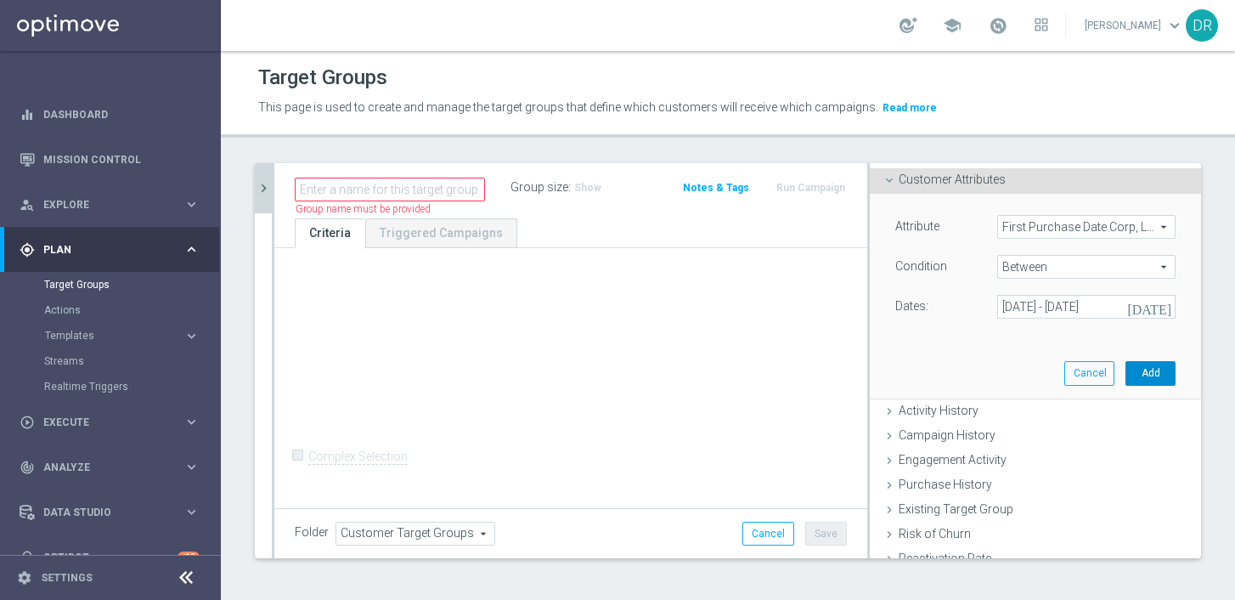
click at [1074, 373] on button "Add" at bounding box center [1151, 373] width 50 height 24
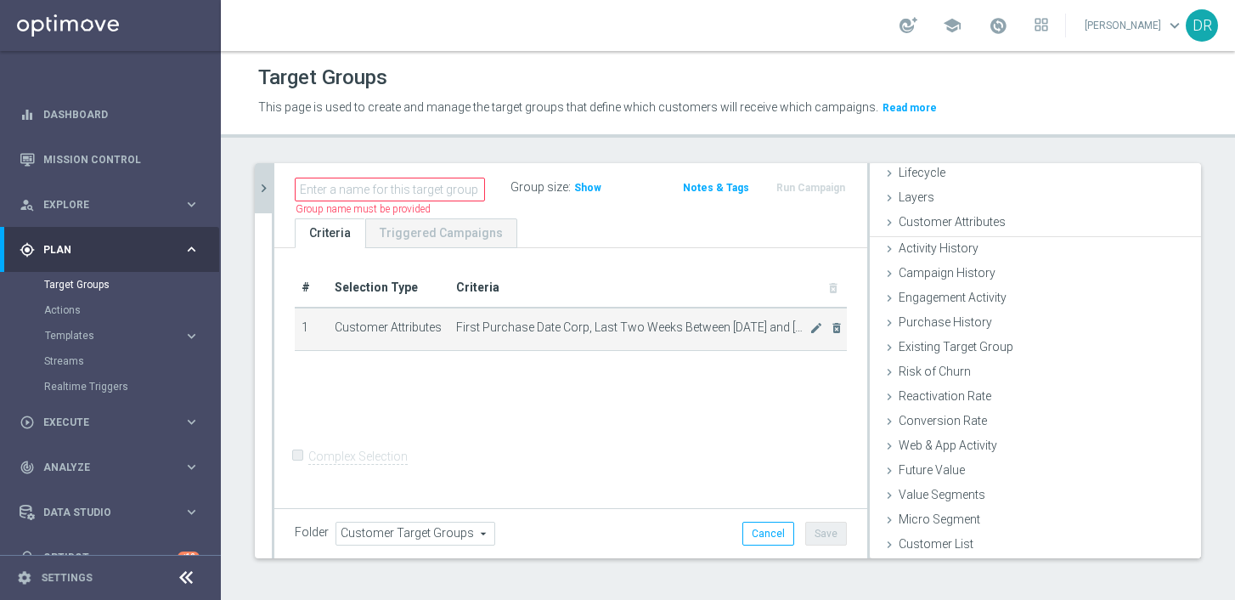
scroll to position [41, 0]
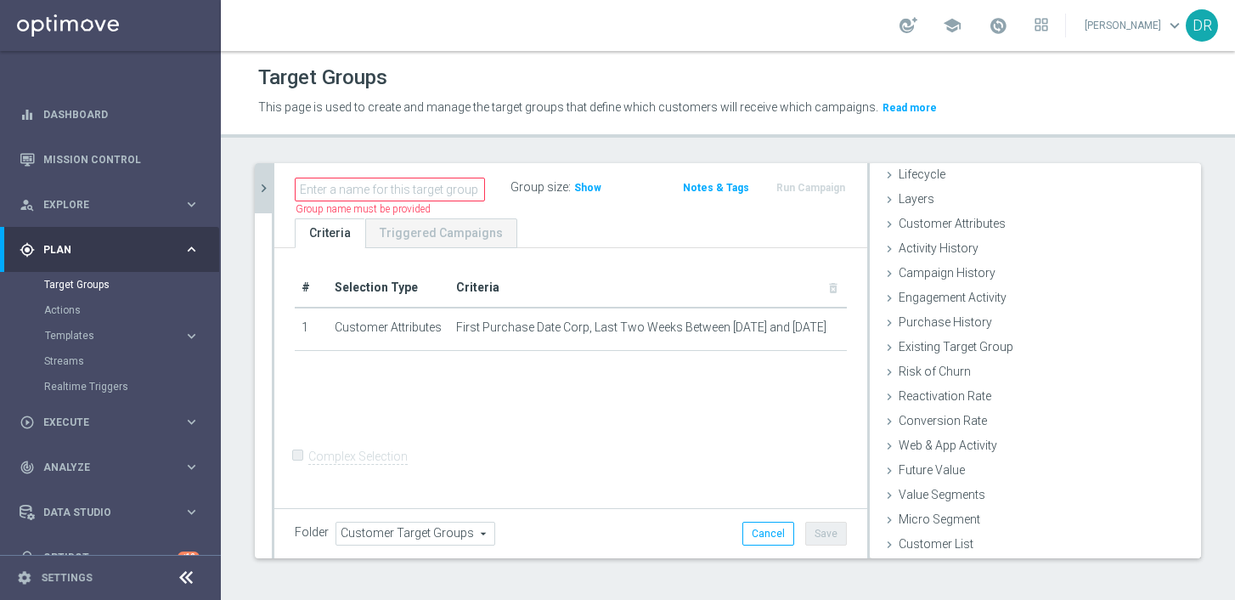
click at [576, 183] on span "Show" at bounding box center [587, 188] width 27 height 12
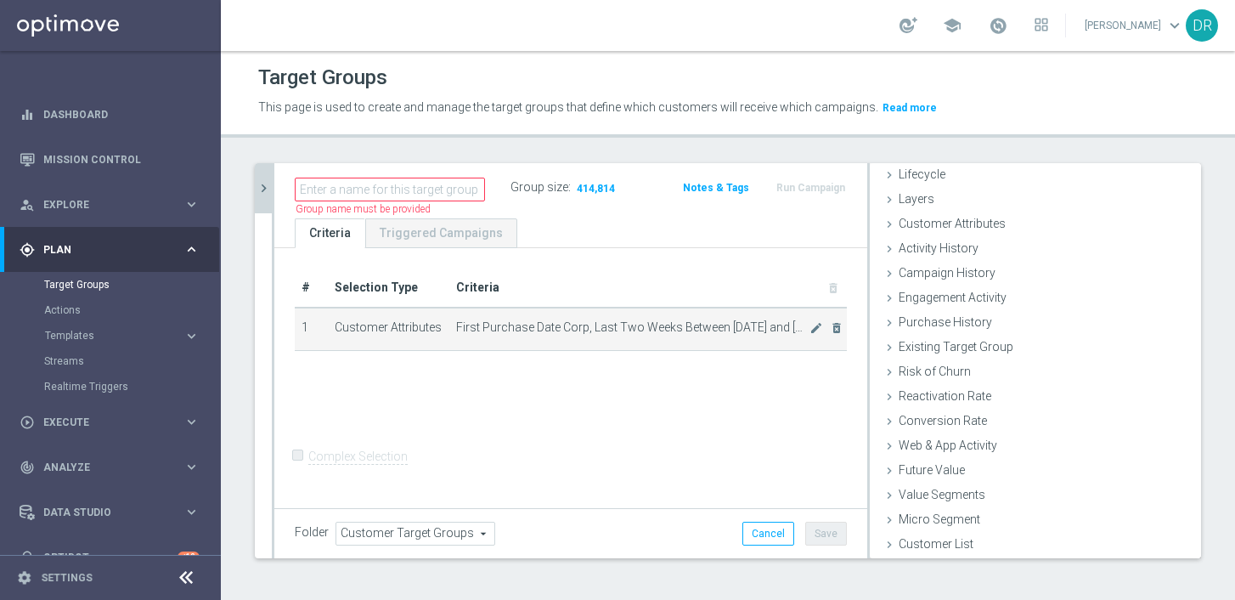
click at [782, 312] on td "First Purchase Date Corp, Last Two Weeks Between [DATE] and [DATE] mode_edit de…" at bounding box center [648, 329] width 398 height 42
click at [810, 324] on icon "mode_edit" at bounding box center [817, 328] width 14 height 14
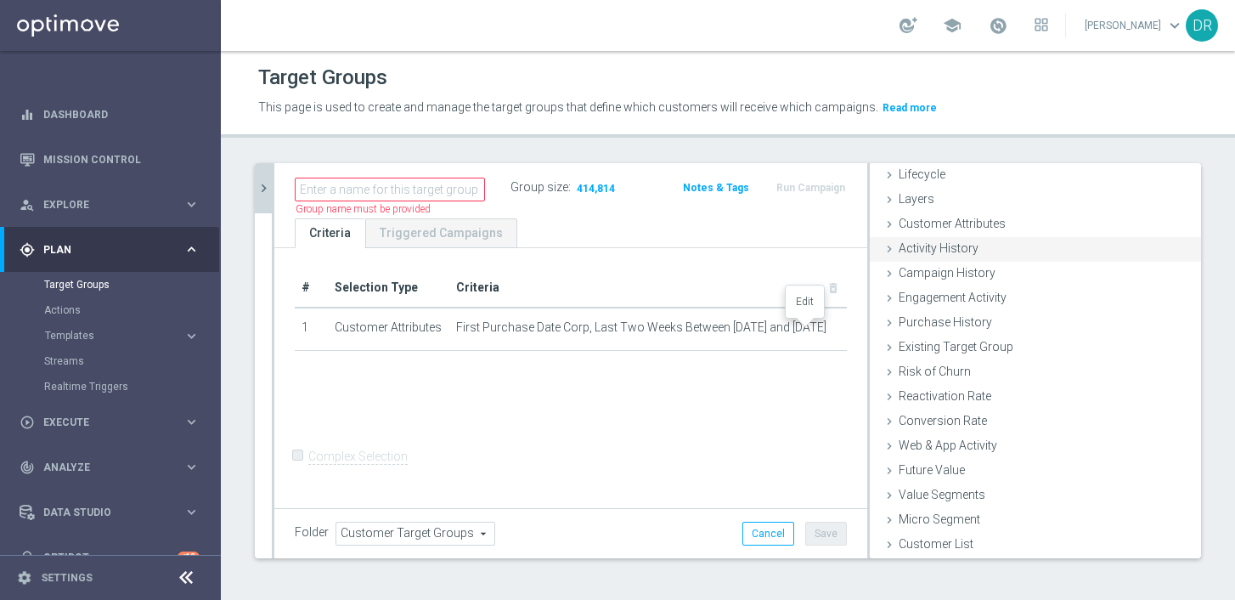
scroll to position [85, 0]
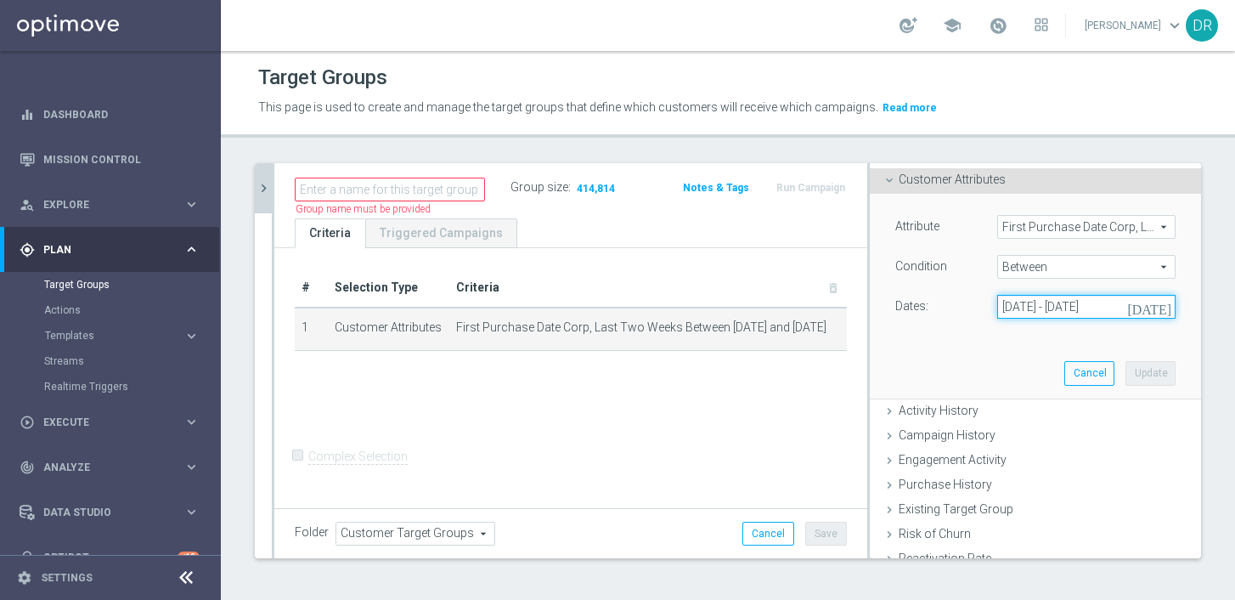
click at [1046, 304] on input "[DATE] - [DATE]" at bounding box center [1086, 307] width 178 height 24
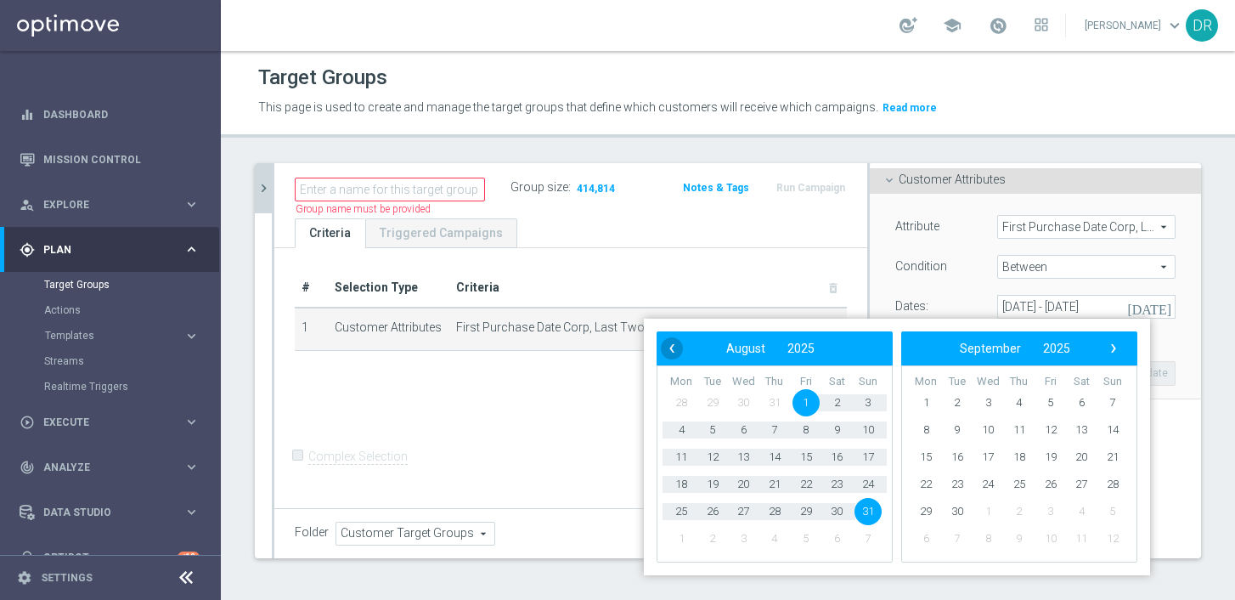
click at [673, 347] on span "‹" at bounding box center [672, 348] width 22 height 22
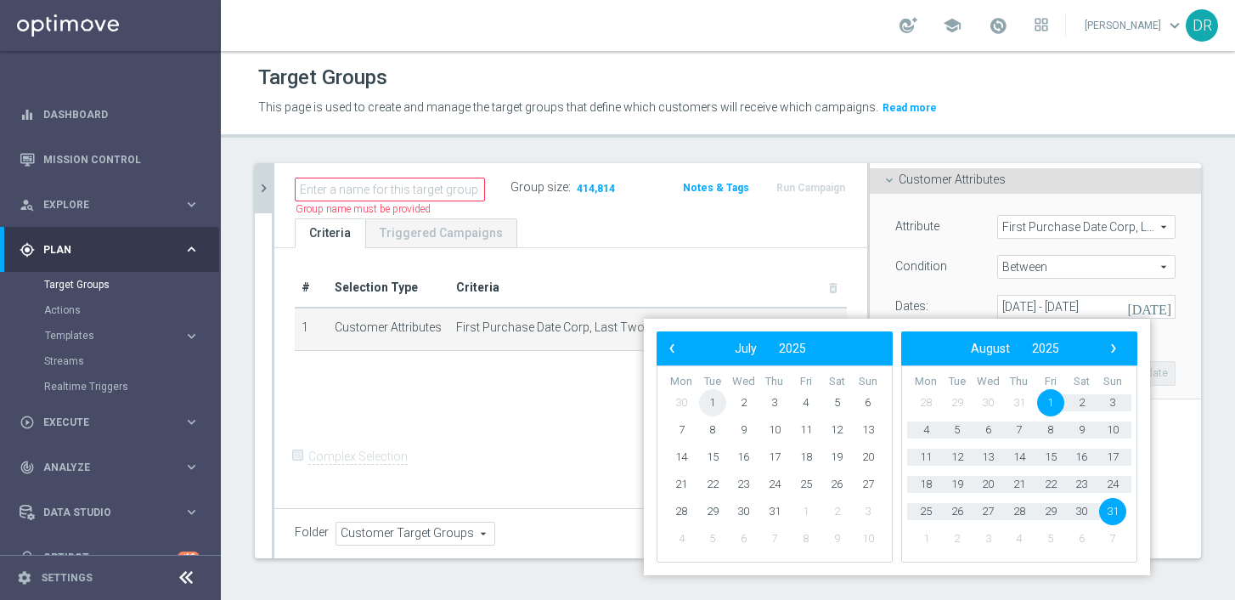
click at [714, 400] on span "1" at bounding box center [712, 402] width 27 height 27
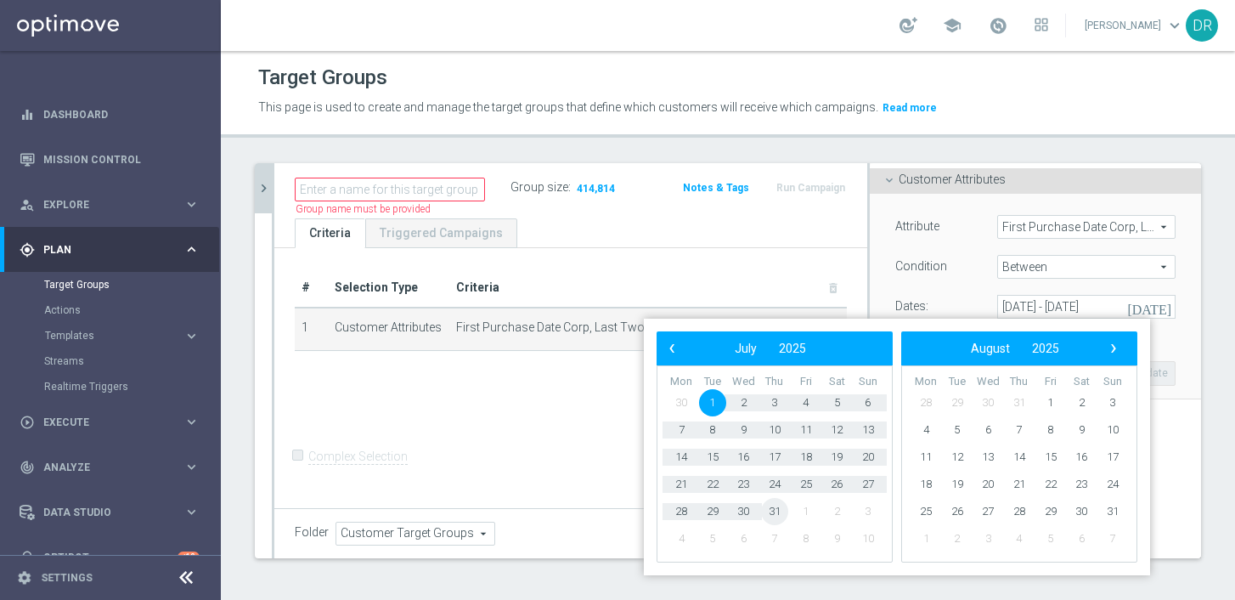
drag, startPoint x: 768, startPoint y: 497, endPoint x: 796, endPoint y: 511, distance: 31.5
click at [771, 511] on span "31" at bounding box center [774, 511] width 27 height 27
type input "[DATE] - [DATE]"
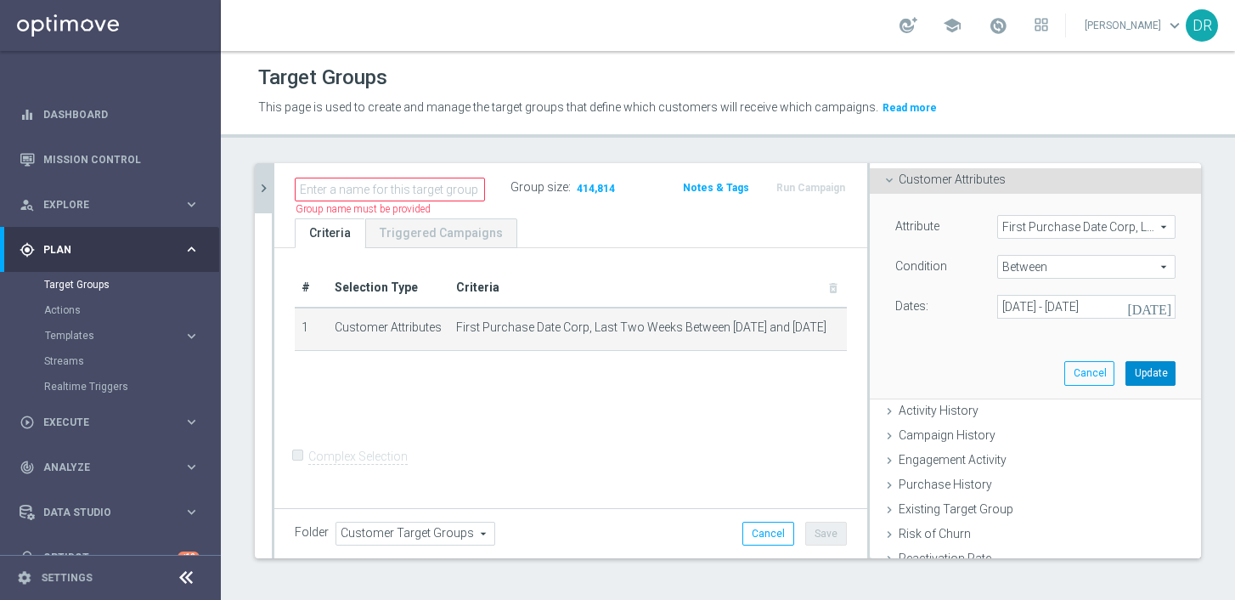
click at [1074, 374] on button "Update" at bounding box center [1151, 373] width 50 height 24
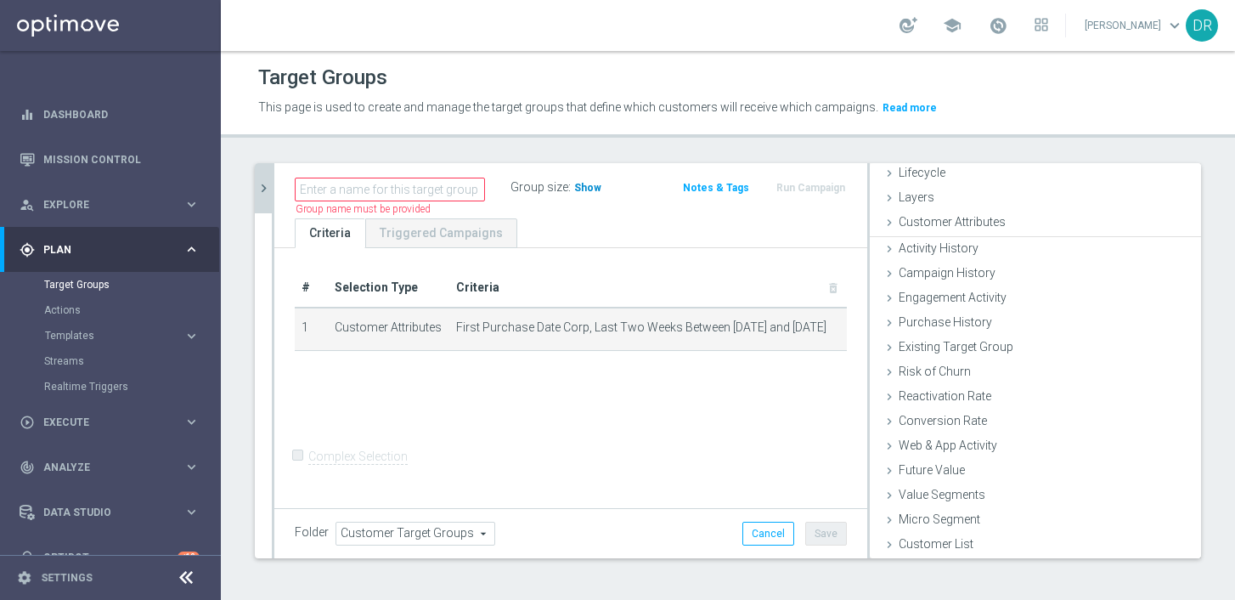
scroll to position [41, 0]
click at [578, 189] on span "Show" at bounding box center [587, 188] width 27 height 12
